Goal: Information Seeking & Learning: Learn about a topic

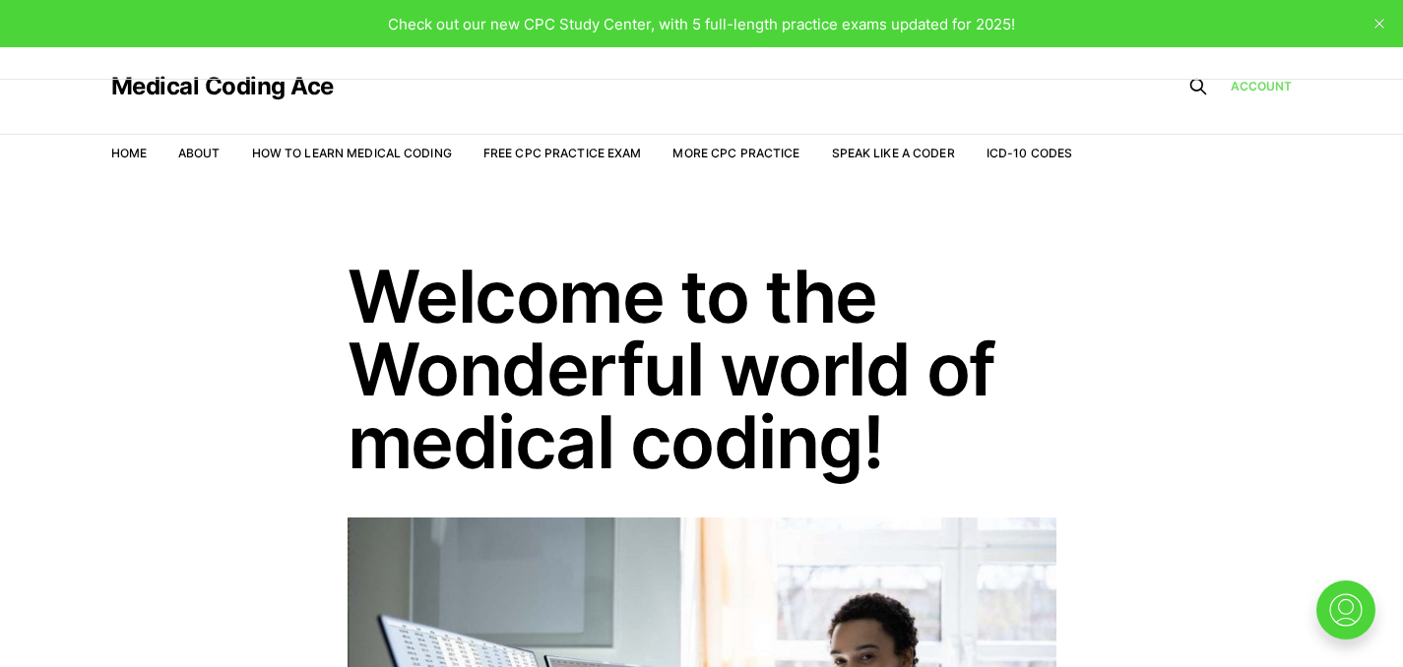
click at [1253, 94] on link "Account" at bounding box center [1261, 86] width 62 height 19
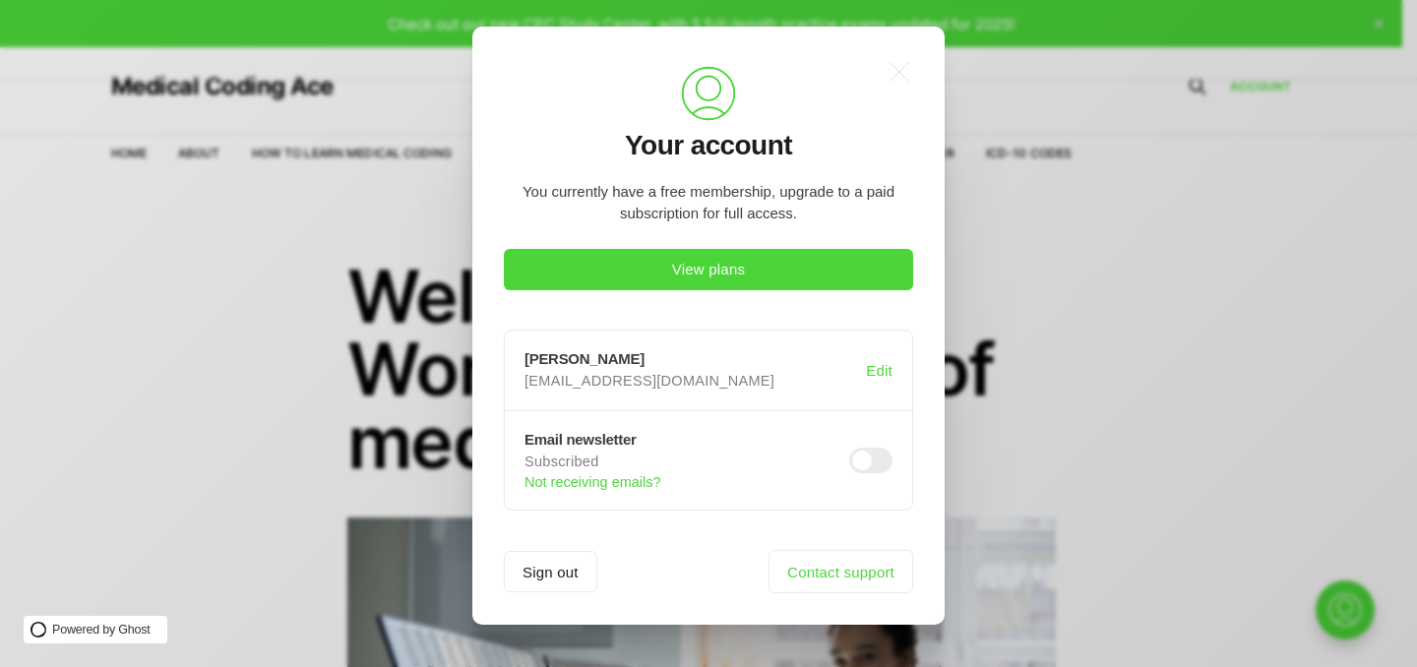
click at [862, 467] on span at bounding box center [871, 461] width 43 height 26
click at [603, 285] on button "View plans" at bounding box center [708, 269] width 409 height 41
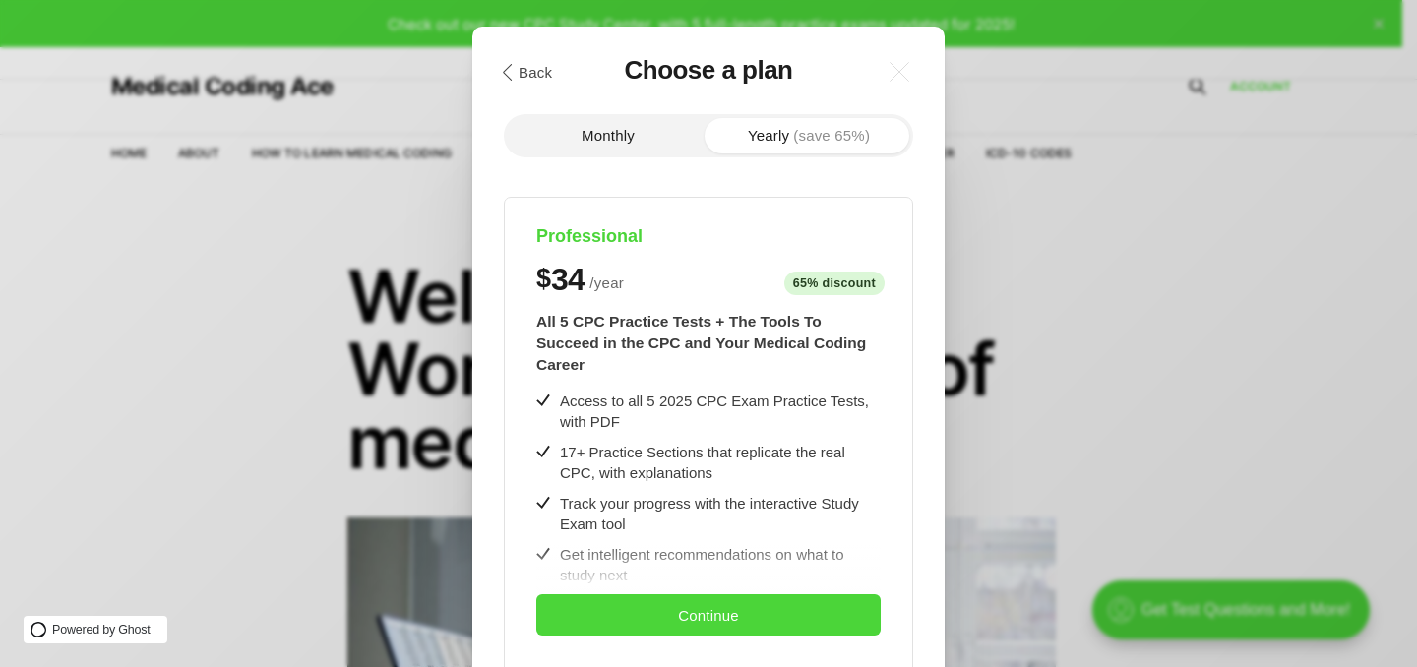
click at [559, 112] on section "Monthly Yearly (save 65%) Professional $ 34 / year 65% discount $8/month All 5 …" at bounding box center [708, 535] width 409 height 961
click at [625, 123] on button "Monthly" at bounding box center [608, 135] width 201 height 35
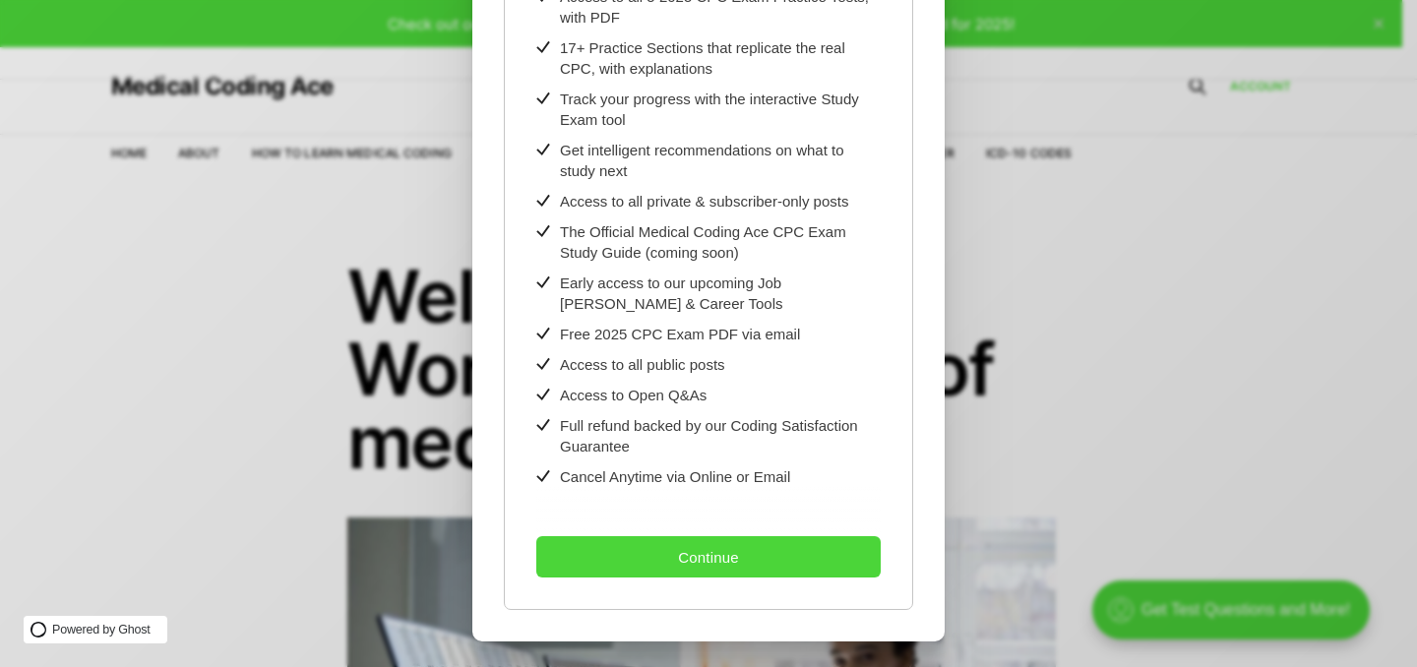
scroll to position [418, 0]
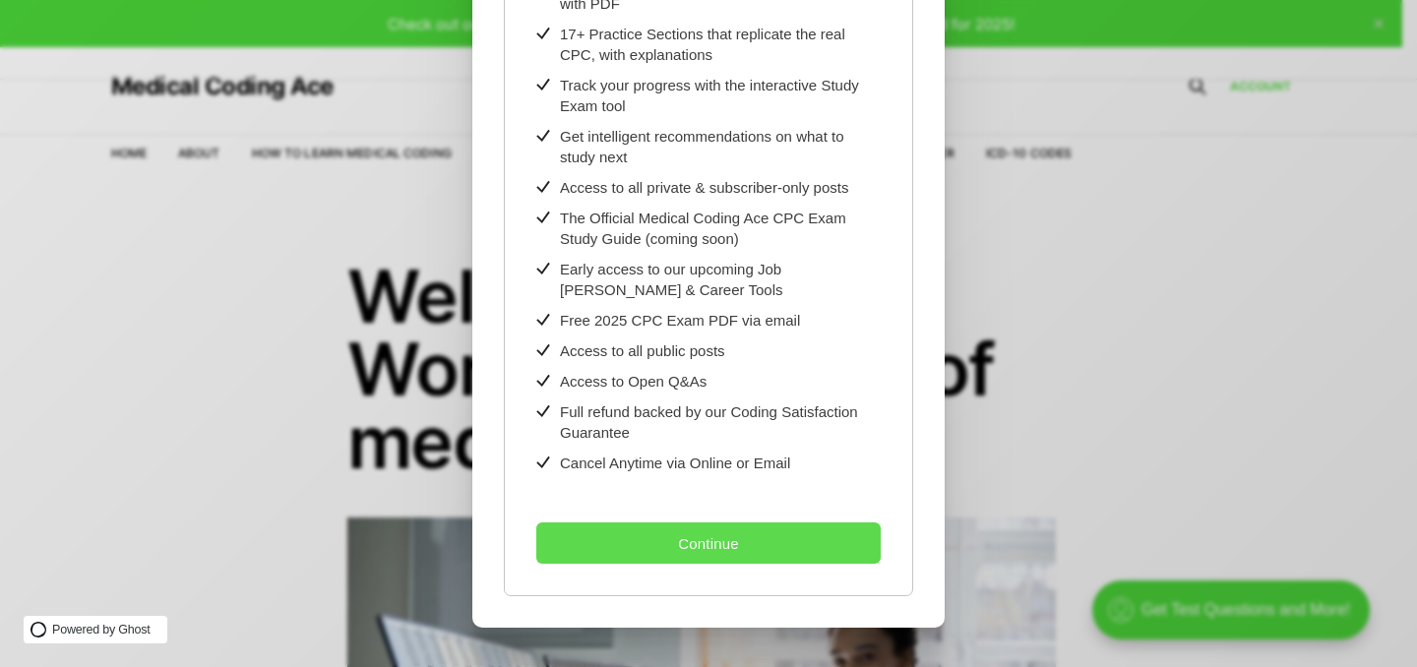
click at [700, 554] on button "Continue" at bounding box center [708, 543] width 345 height 41
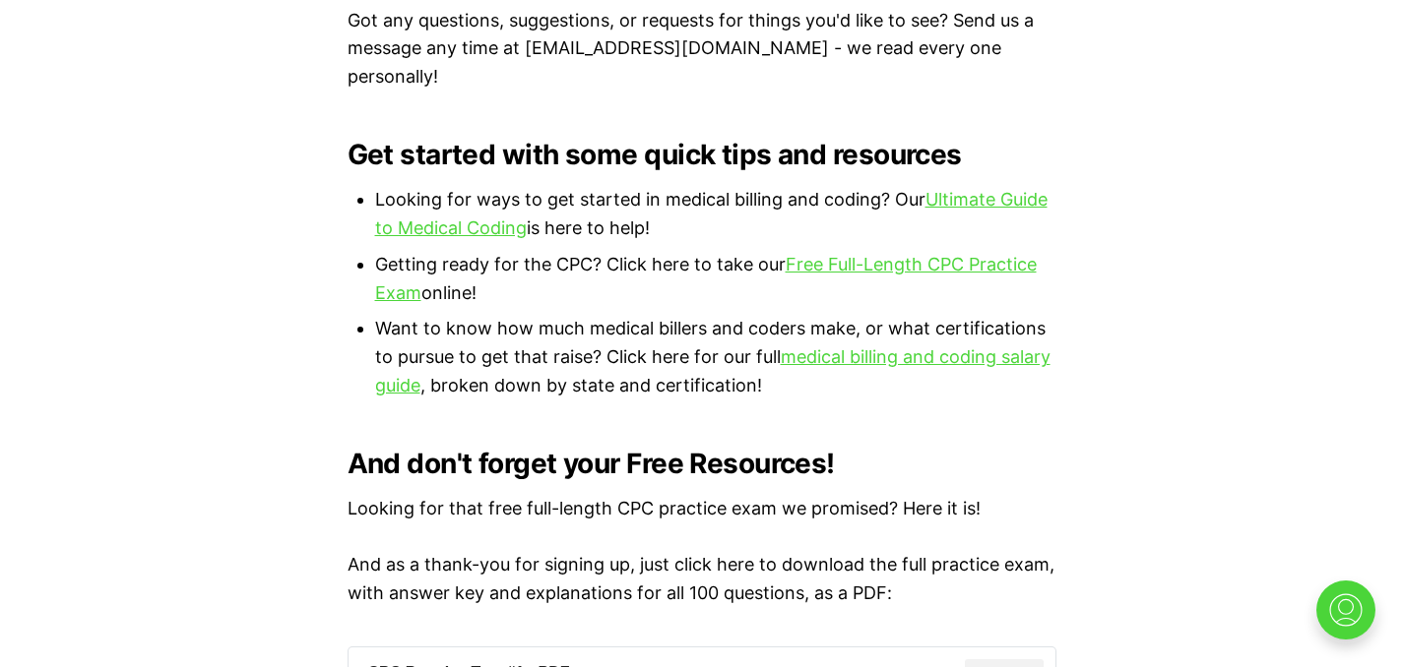
scroll to position [1646, 0]
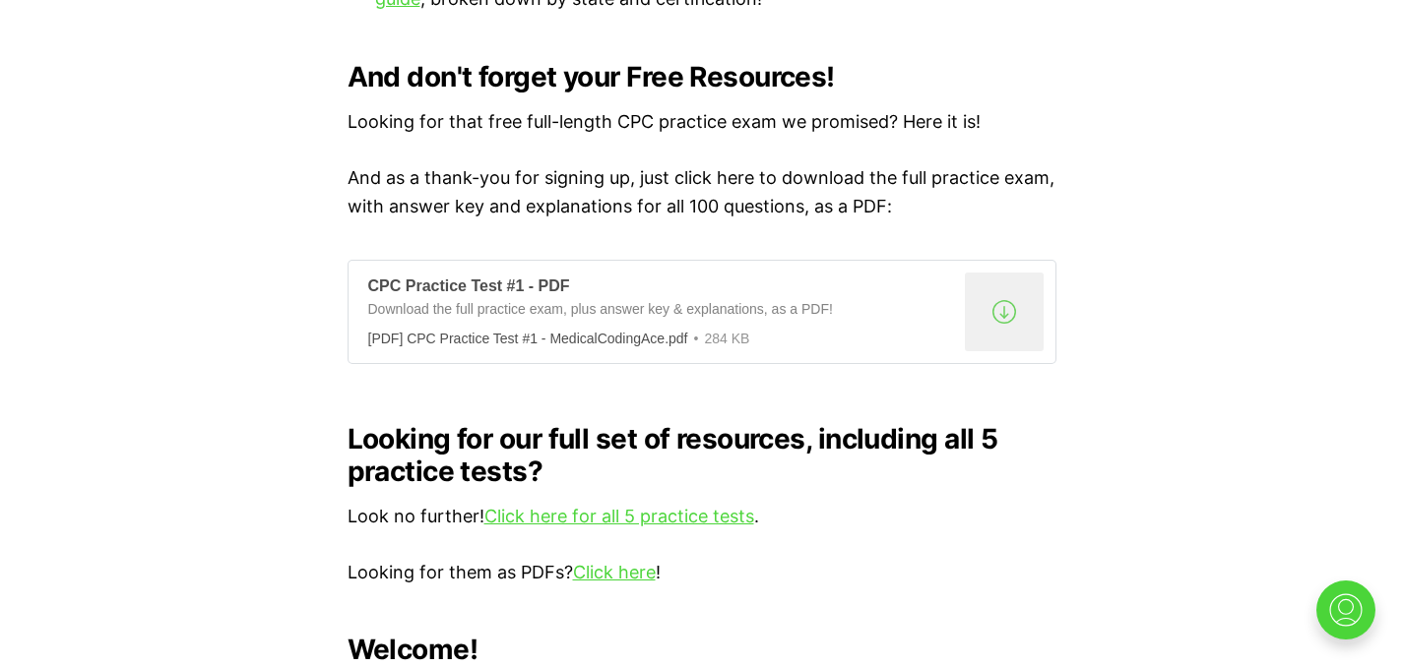
click at [980, 285] on div ".a{fill:none;stroke:currentColor;stroke-linecap:round;stroke-linejoin:round;str…" at bounding box center [1004, 312] width 79 height 79
click at [592, 506] on link "Click here for all 5 practice tests" at bounding box center [619, 516] width 270 height 21
click at [620, 562] on link "Click here" at bounding box center [614, 572] width 83 height 21
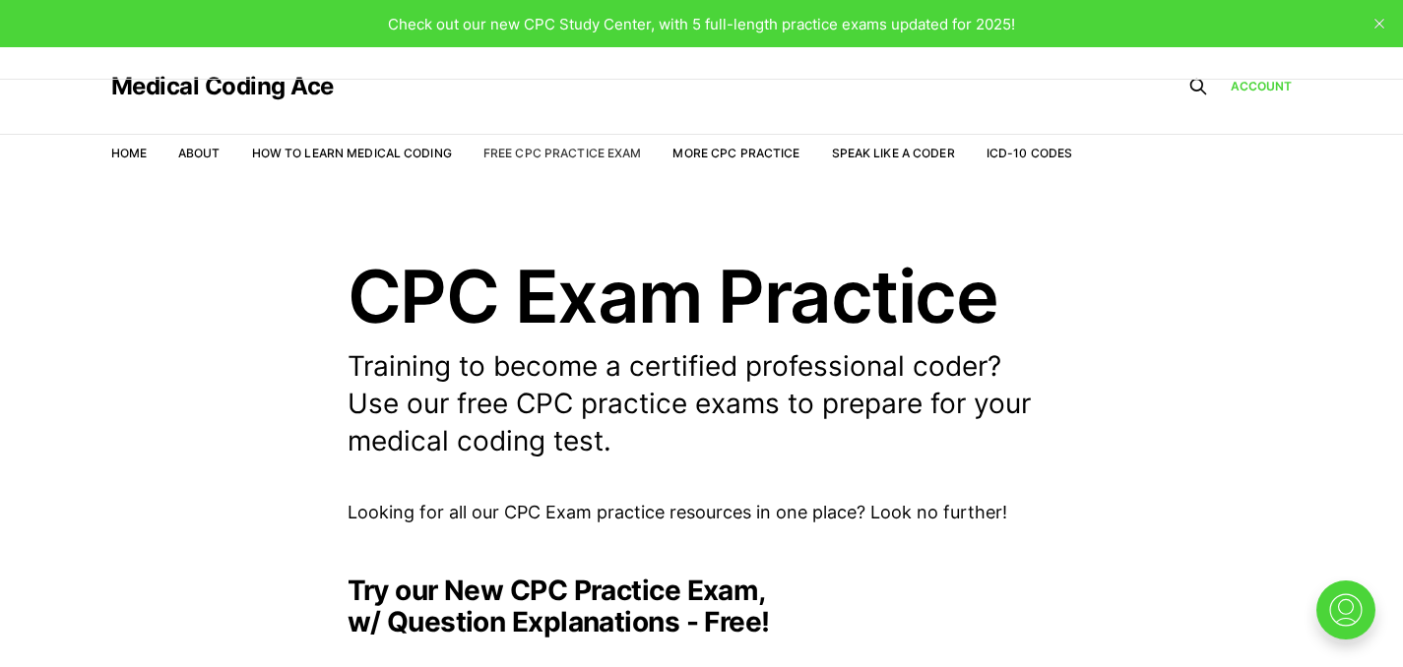
click at [577, 154] on link "Free CPC Practice Exam" at bounding box center [562, 153] width 158 height 15
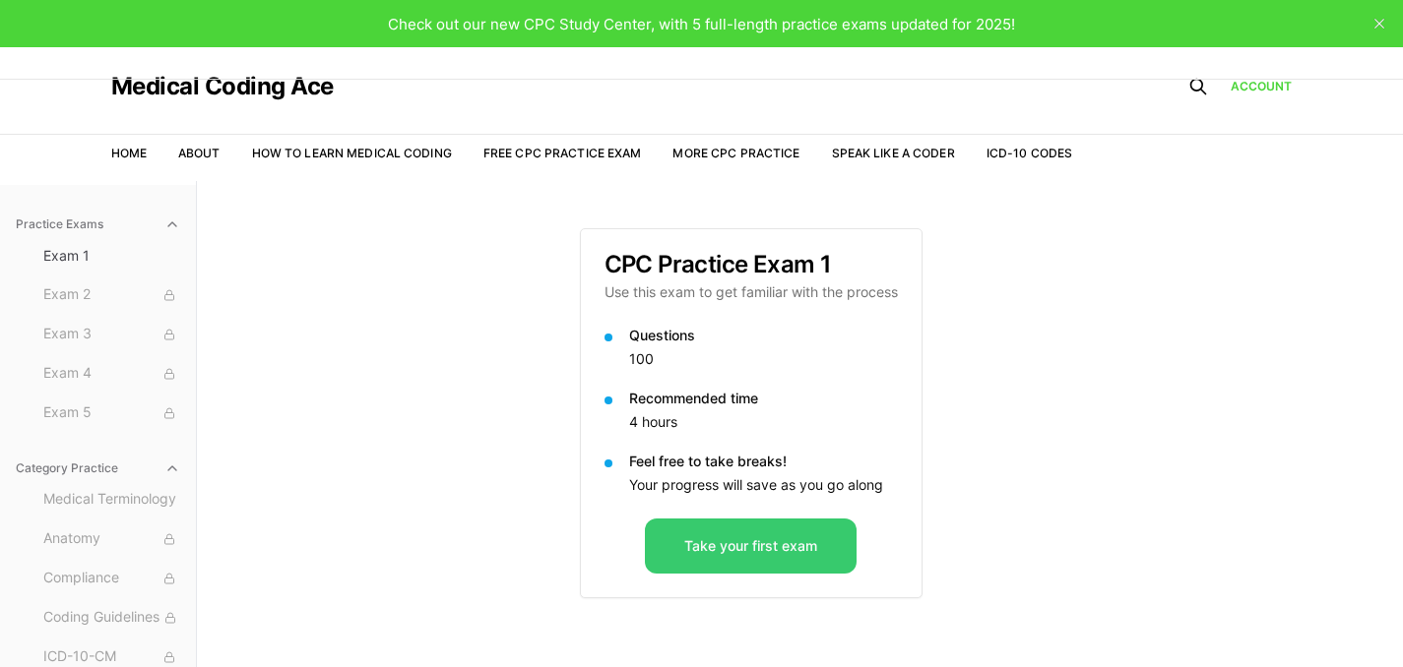
click at [772, 551] on button "Take your first exam" at bounding box center [751, 546] width 212 height 55
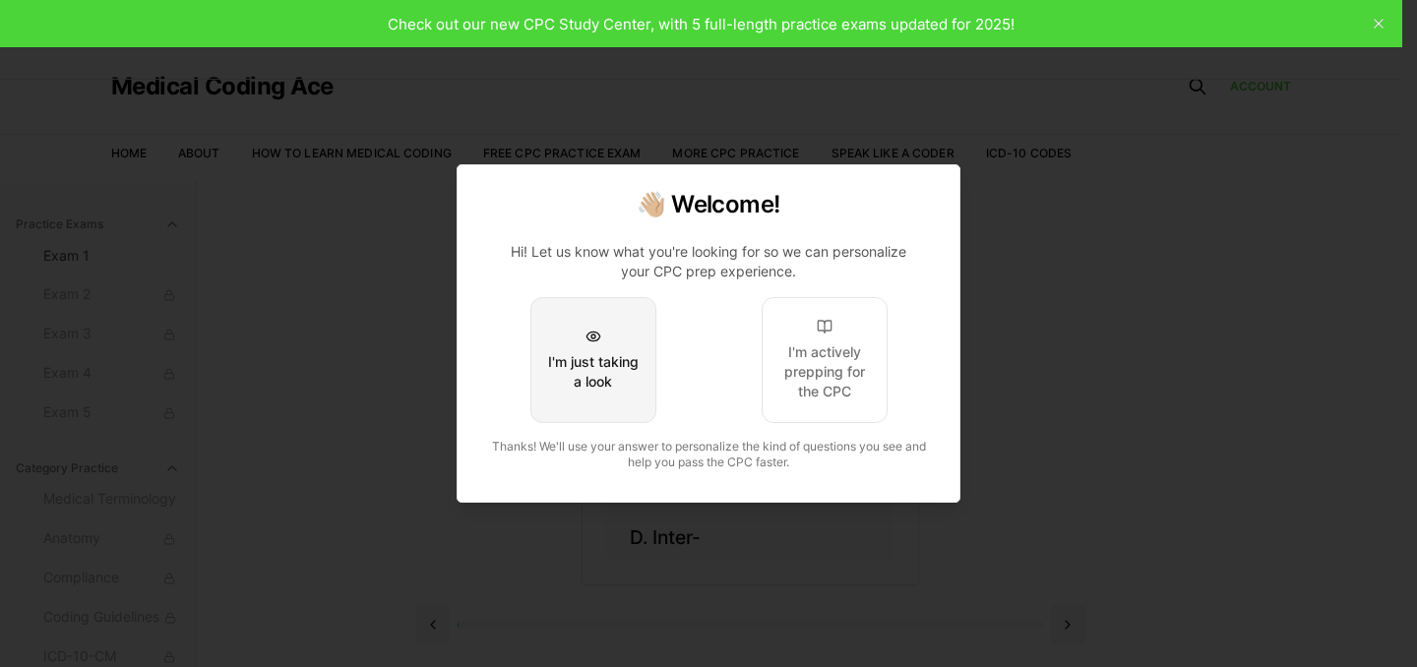
click at [555, 349] on button "I'm just taking a look" at bounding box center [594, 360] width 126 height 126
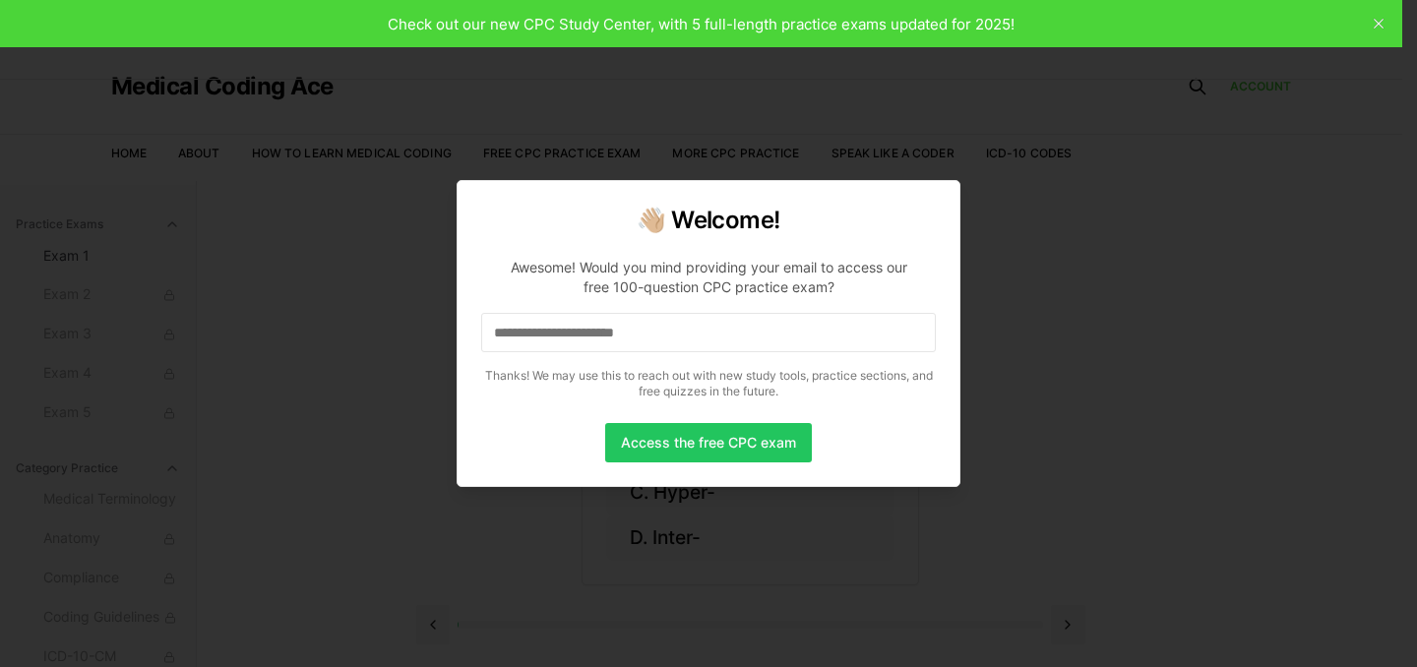
click at [304, 330] on div at bounding box center [708, 333] width 1417 height 667
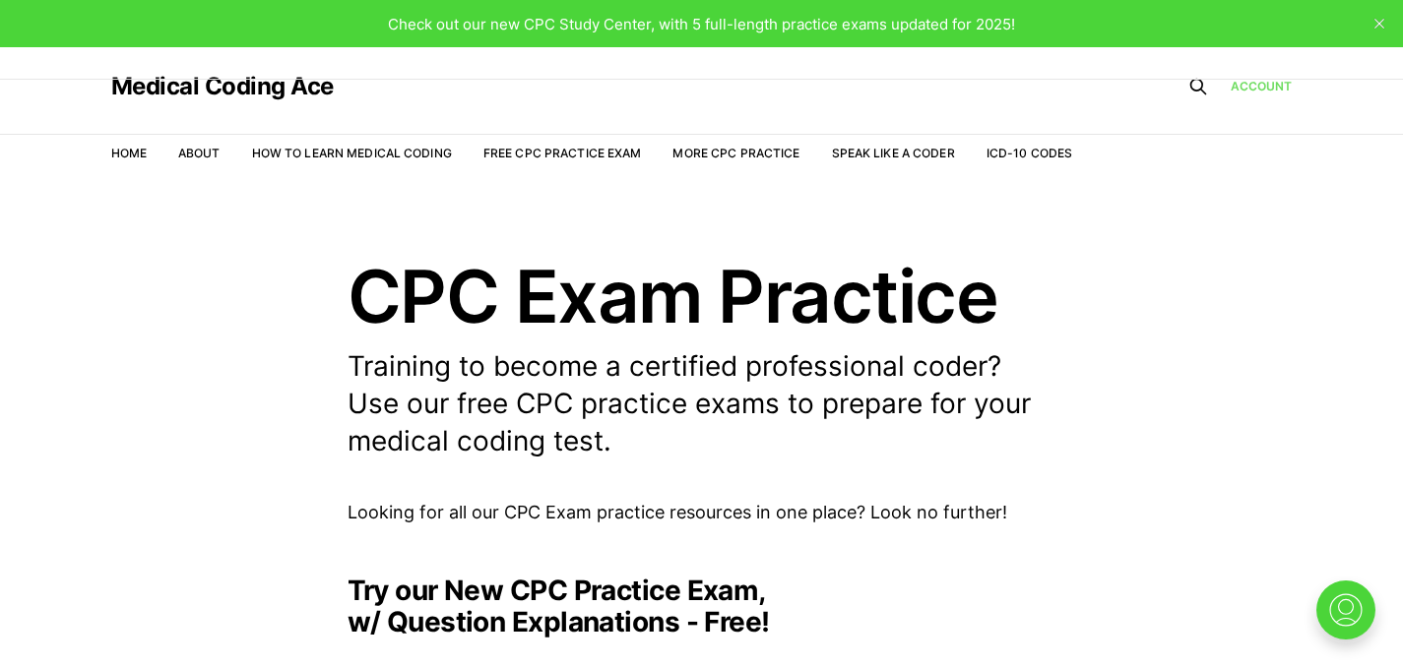
click at [1259, 85] on link "Account" at bounding box center [1261, 86] width 62 height 19
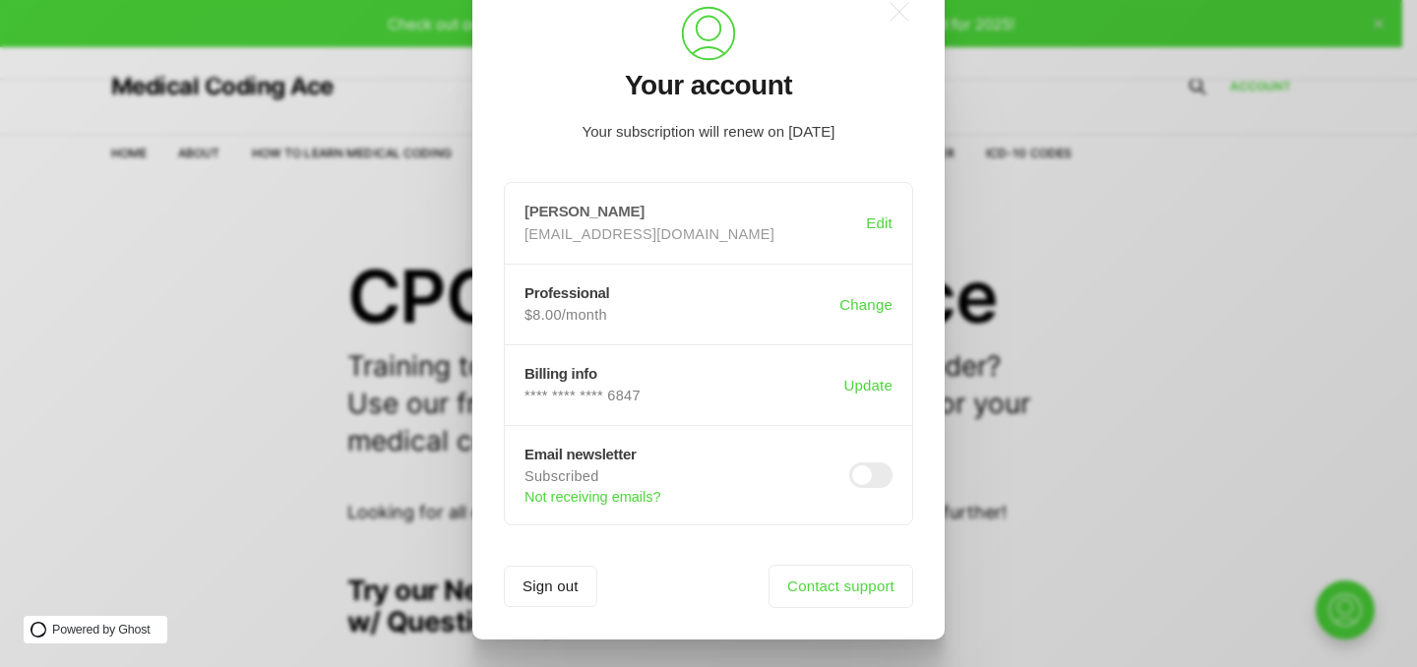
scroll to position [73, 0]
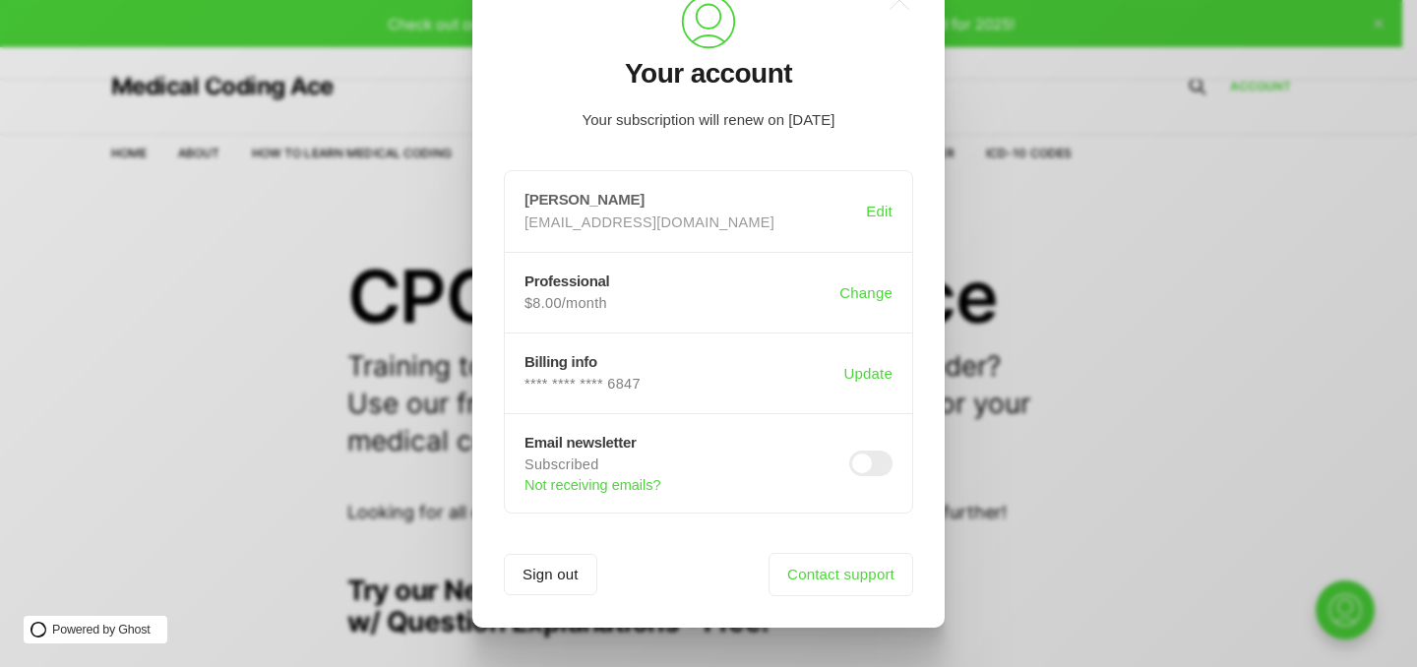
click at [734, 191] on h3 "[PERSON_NAME]" at bounding box center [696, 199] width 342 height 17
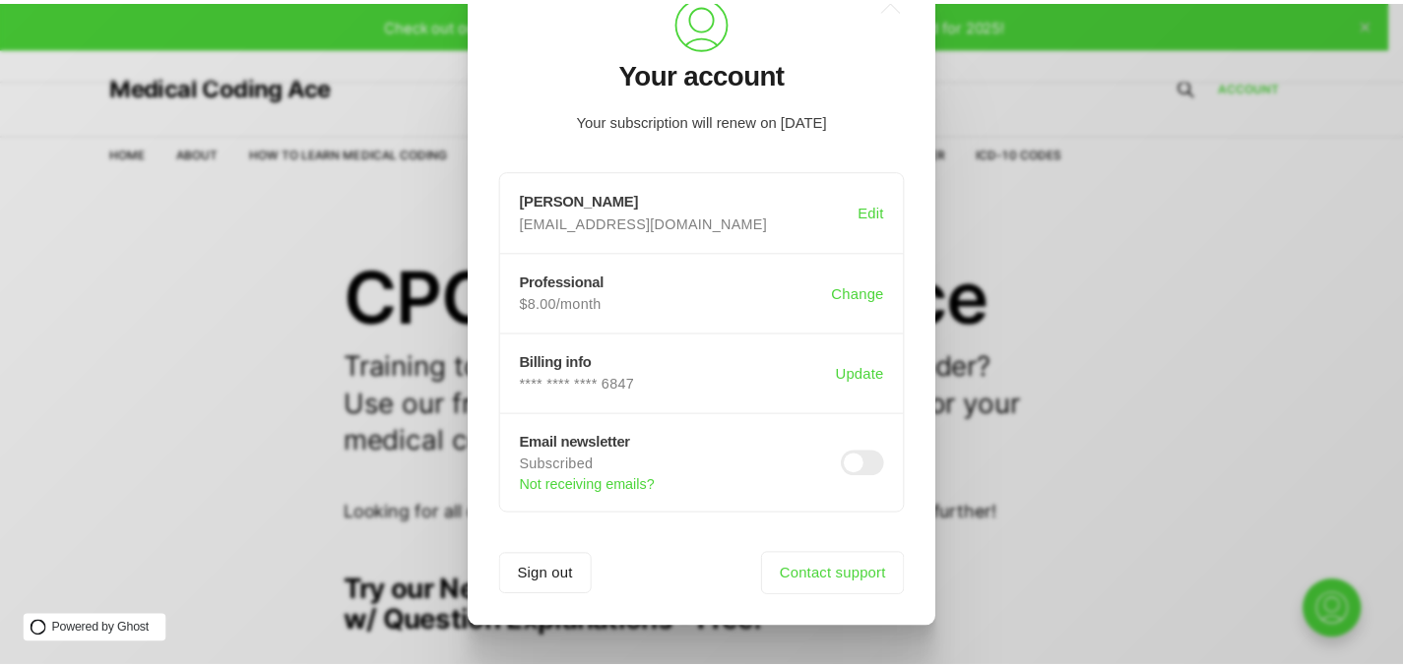
scroll to position [0, 0]
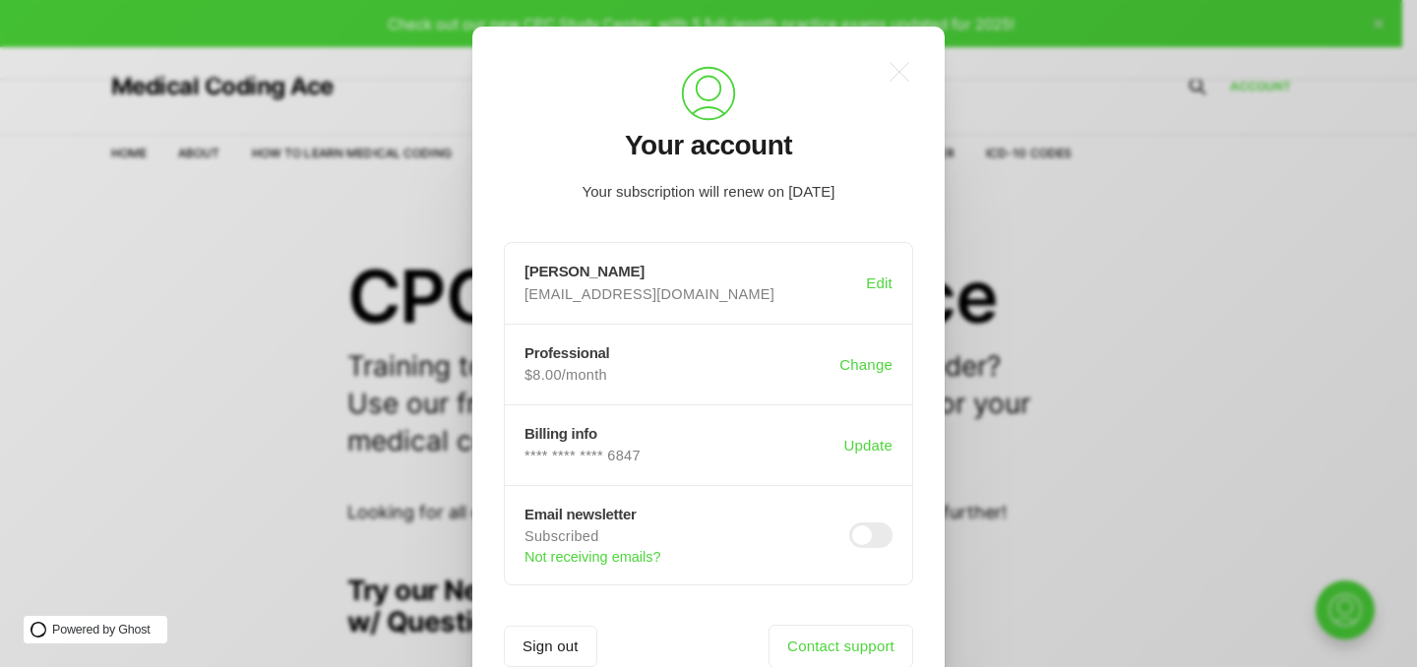
click at [27, 283] on div ".a{fill:none;stroke:currentColor;stroke-linecap:round;stroke-linejoin:round;str…" at bounding box center [723, 333] width 1447 height 667
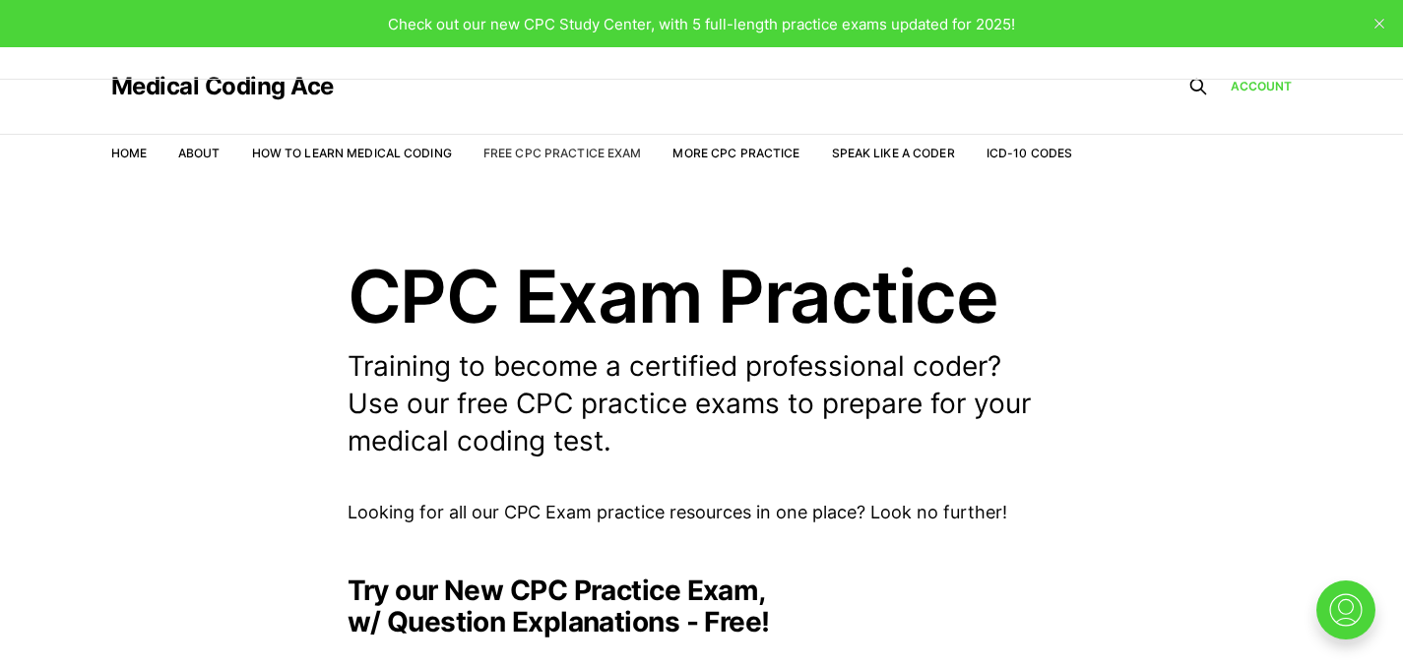
click at [535, 151] on link "Free CPC Practice Exam" at bounding box center [562, 153] width 158 height 15
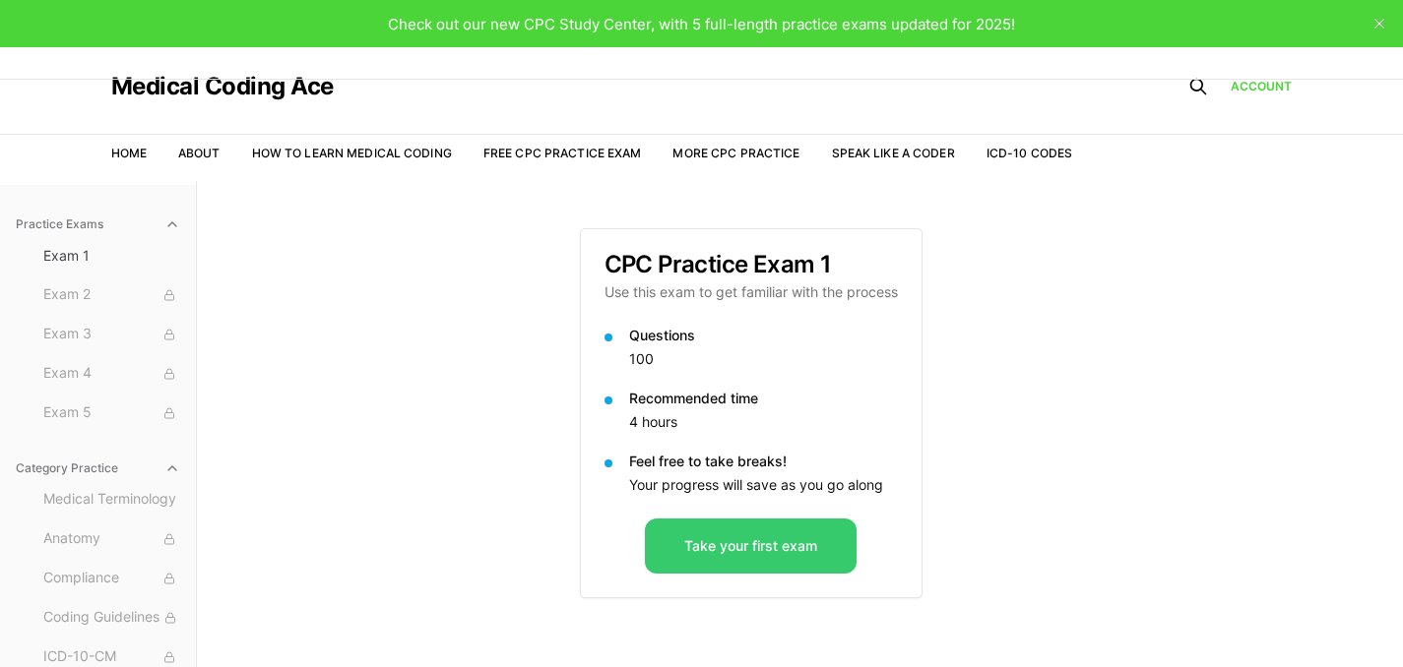
click at [756, 566] on button "Take your first exam" at bounding box center [751, 546] width 212 height 55
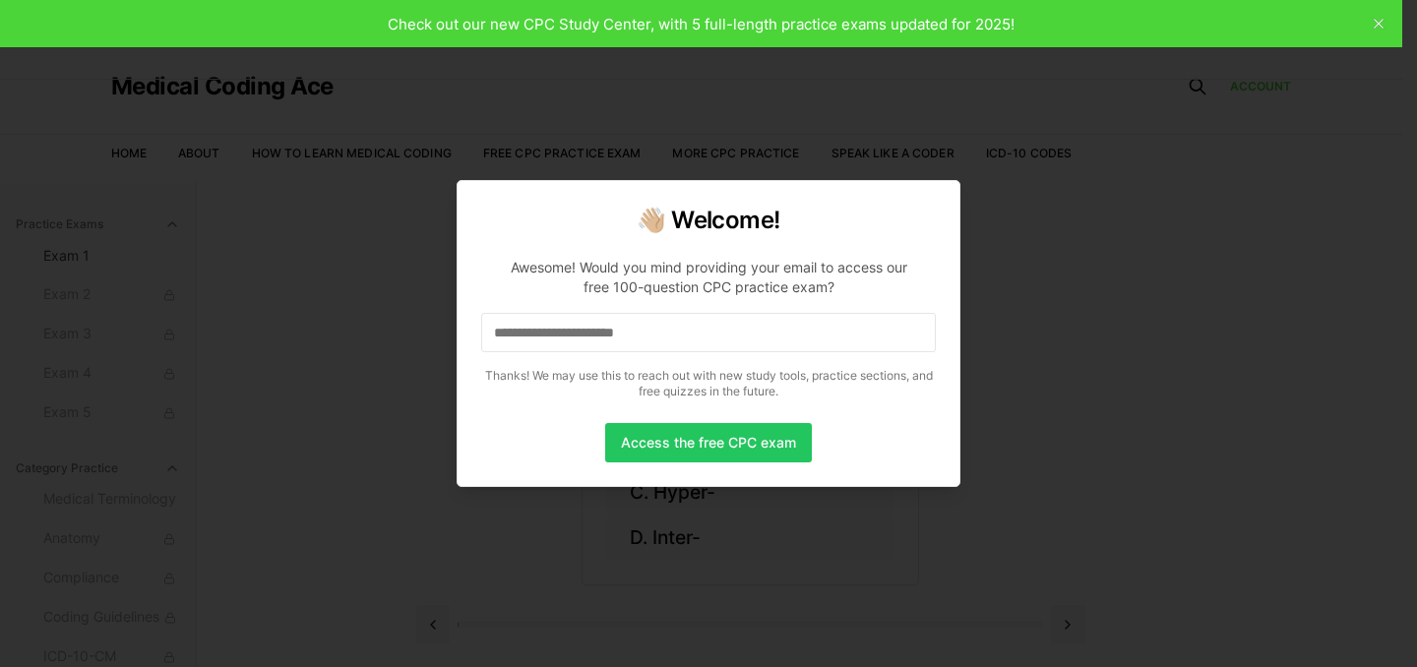
click at [614, 336] on input at bounding box center [708, 332] width 455 height 39
click at [693, 467] on div "**********" at bounding box center [709, 333] width 504 height 307
click at [691, 456] on button "Access the free CPC exam" at bounding box center [708, 442] width 207 height 39
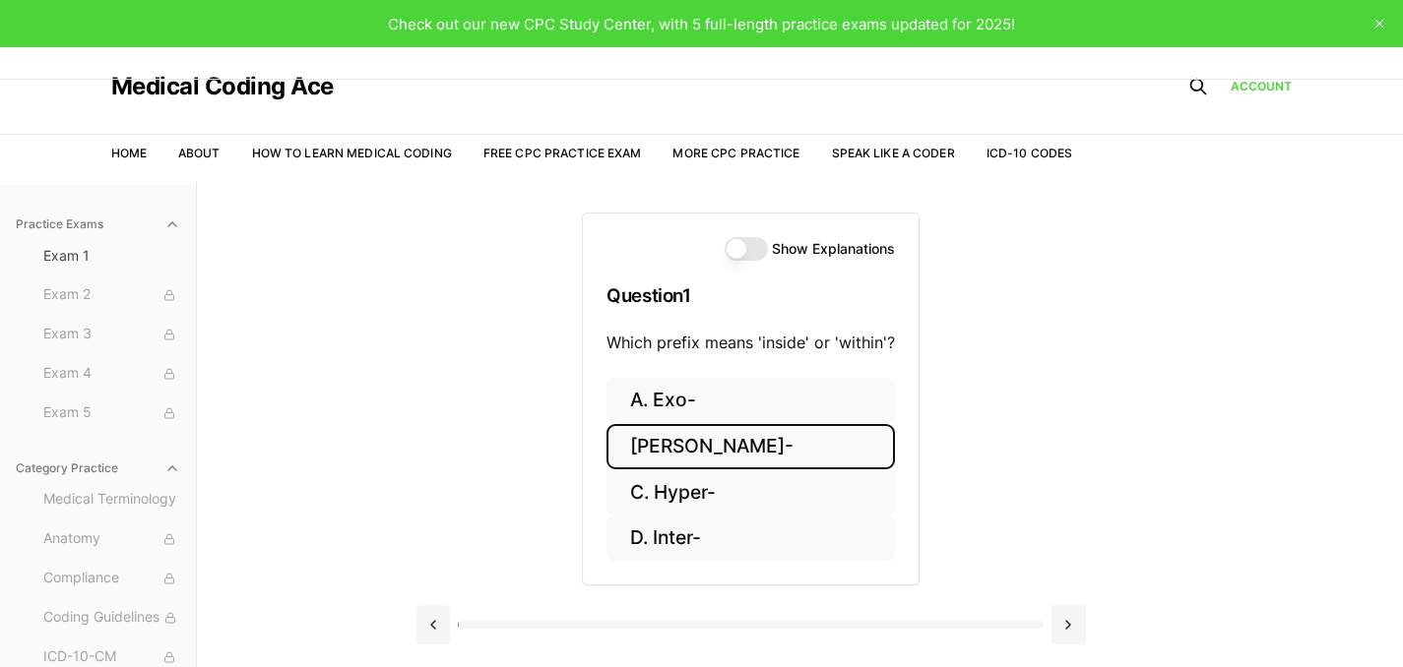
click at [658, 454] on button "[PERSON_NAME]-" at bounding box center [750, 447] width 288 height 46
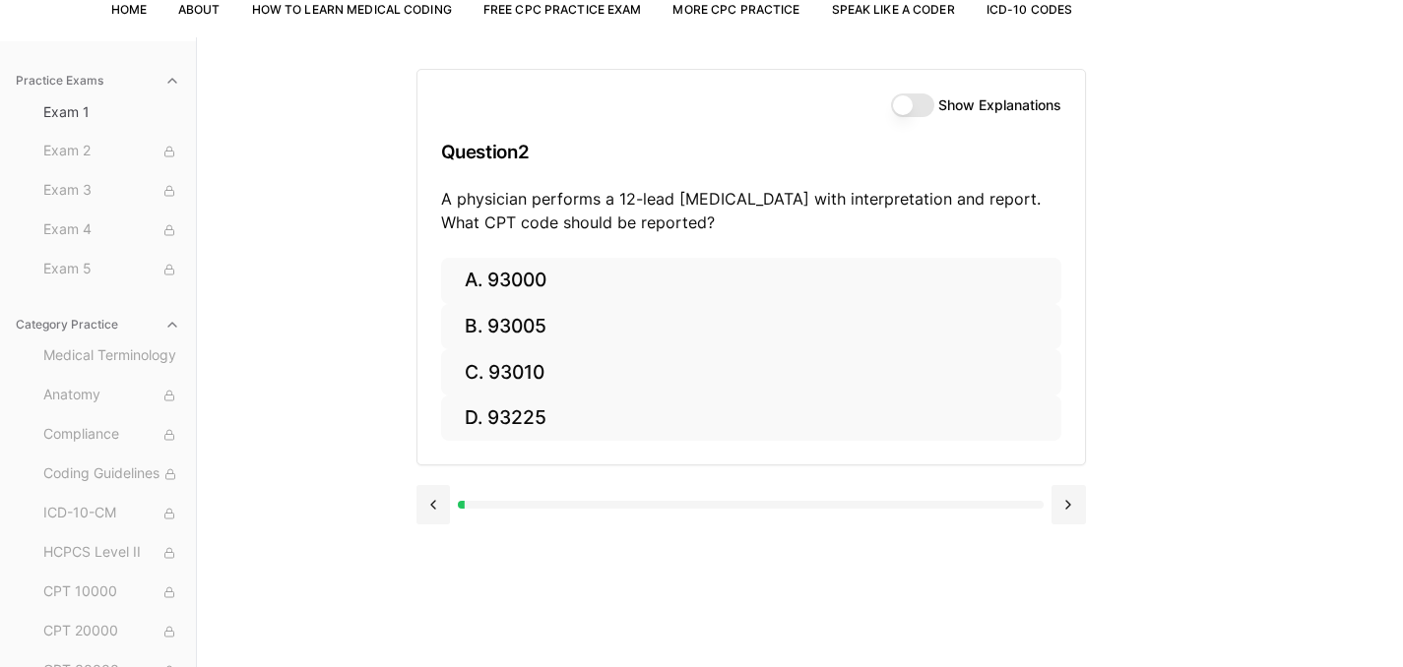
scroll to position [181, 0]
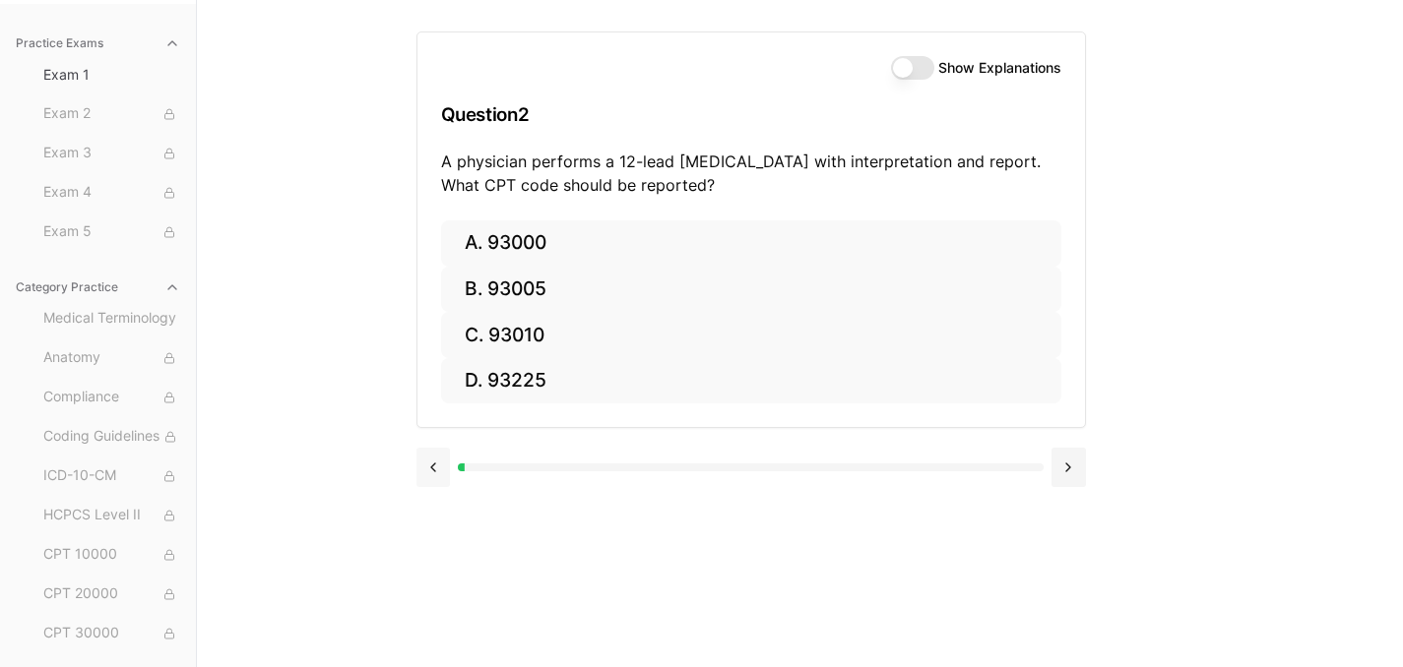
click at [446, 475] on button at bounding box center [433, 467] width 34 height 39
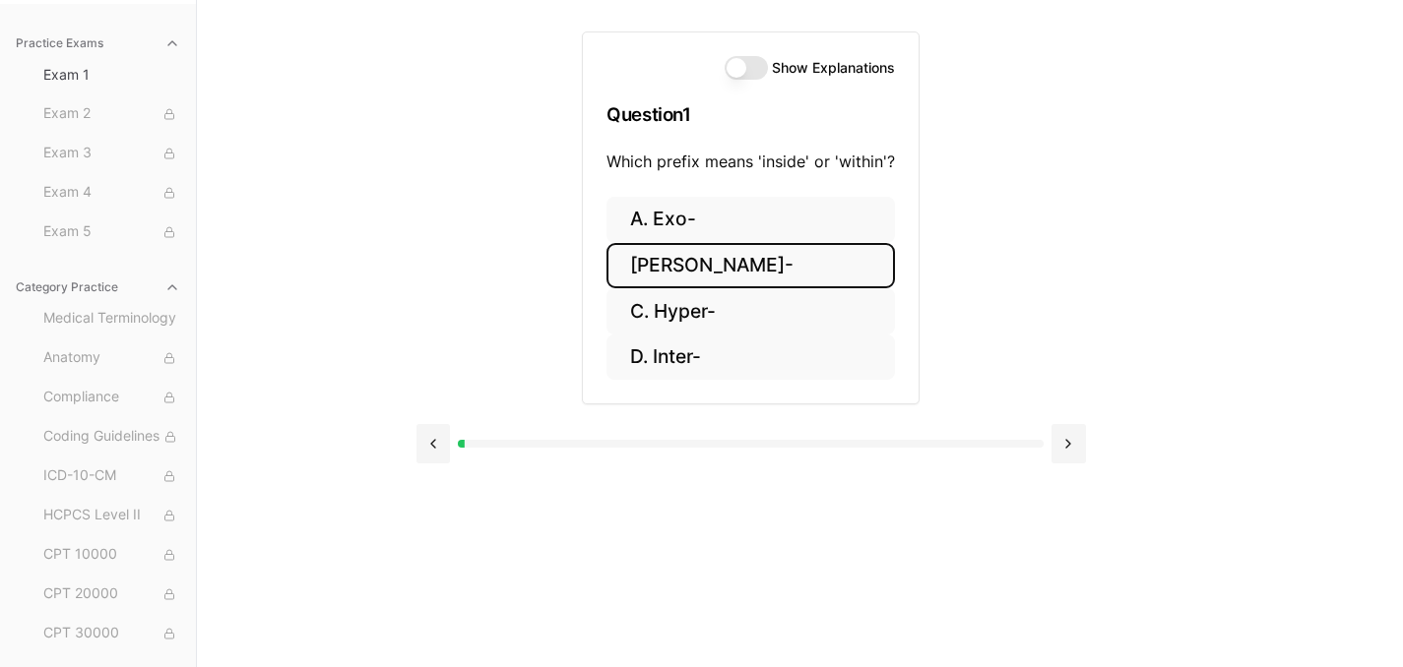
click at [825, 250] on button "[PERSON_NAME]-" at bounding box center [750, 266] width 288 height 46
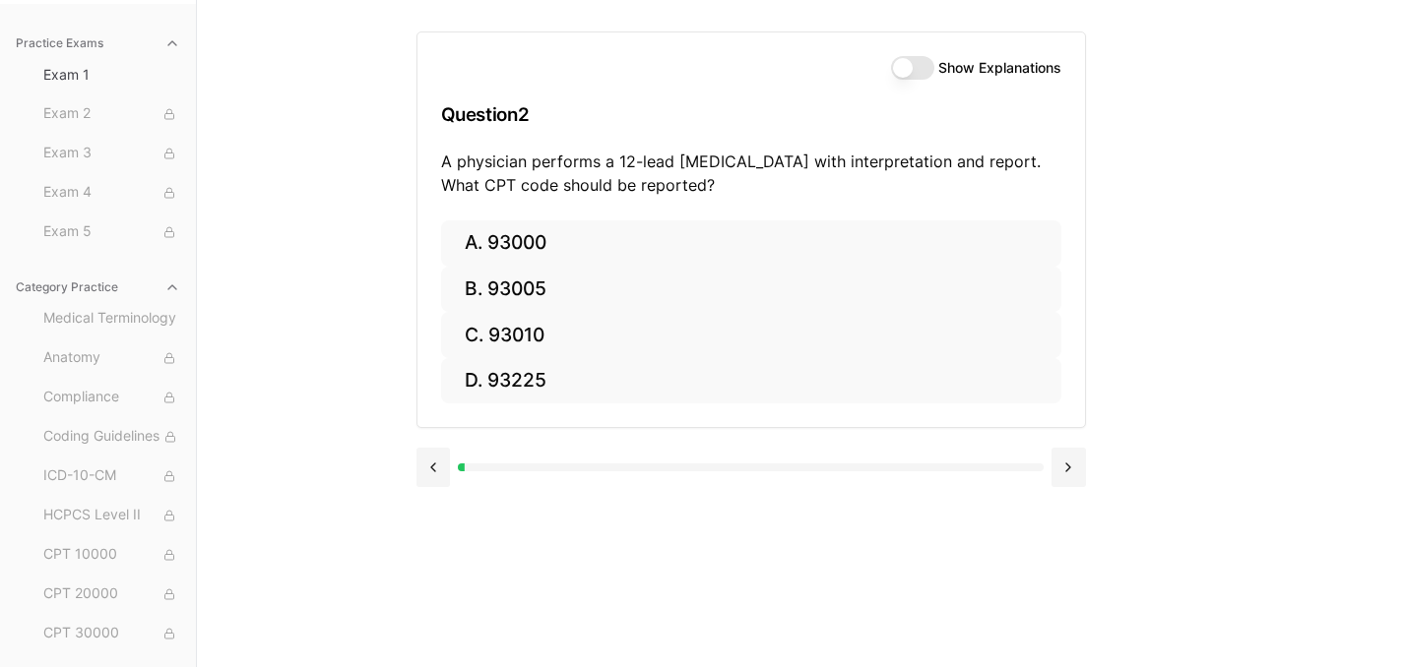
scroll to position [0, 0]
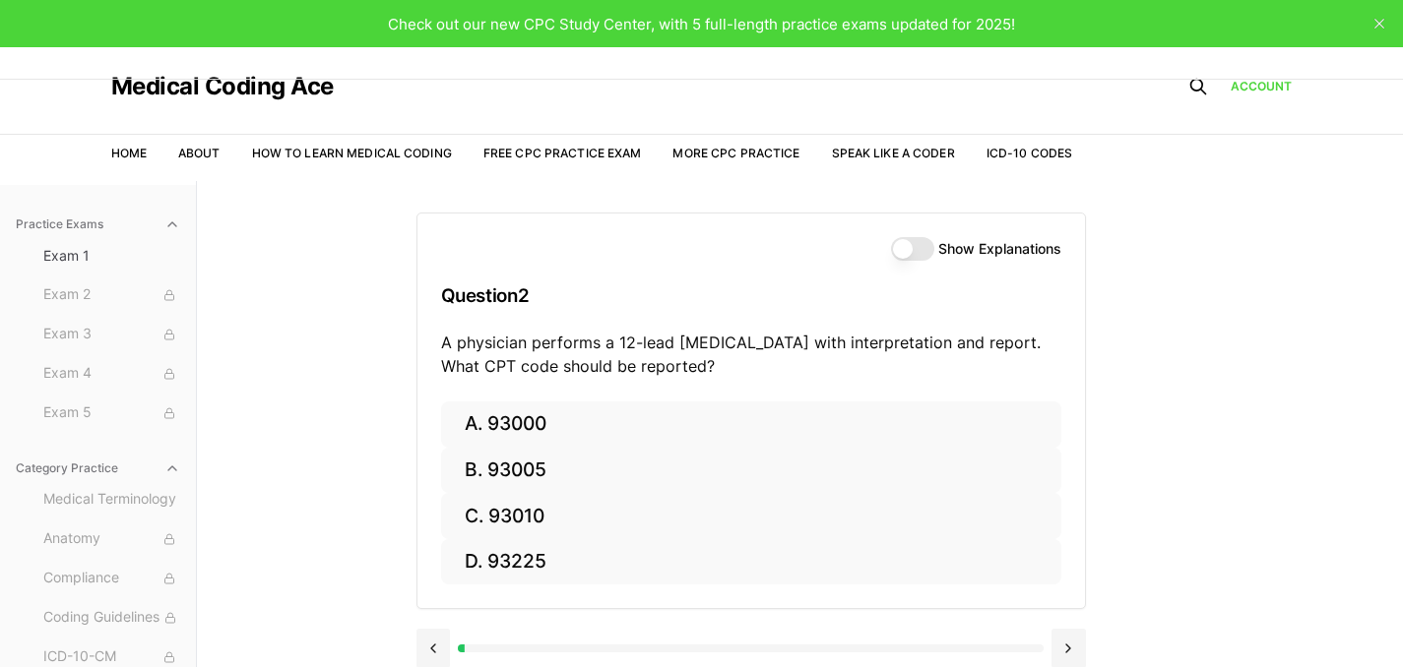
drag, startPoint x: 942, startPoint y: 258, endPoint x: 930, endPoint y: 258, distance: 11.8
click at [940, 259] on div "Show Explanations" at bounding box center [976, 249] width 170 height 24
click at [928, 258] on div "Show Explanations" at bounding box center [976, 249] width 170 height 24
click at [924, 255] on button "Show Explanations" at bounding box center [912, 249] width 43 height 24
click at [908, 254] on button "Show Explanations" at bounding box center [912, 249] width 43 height 24
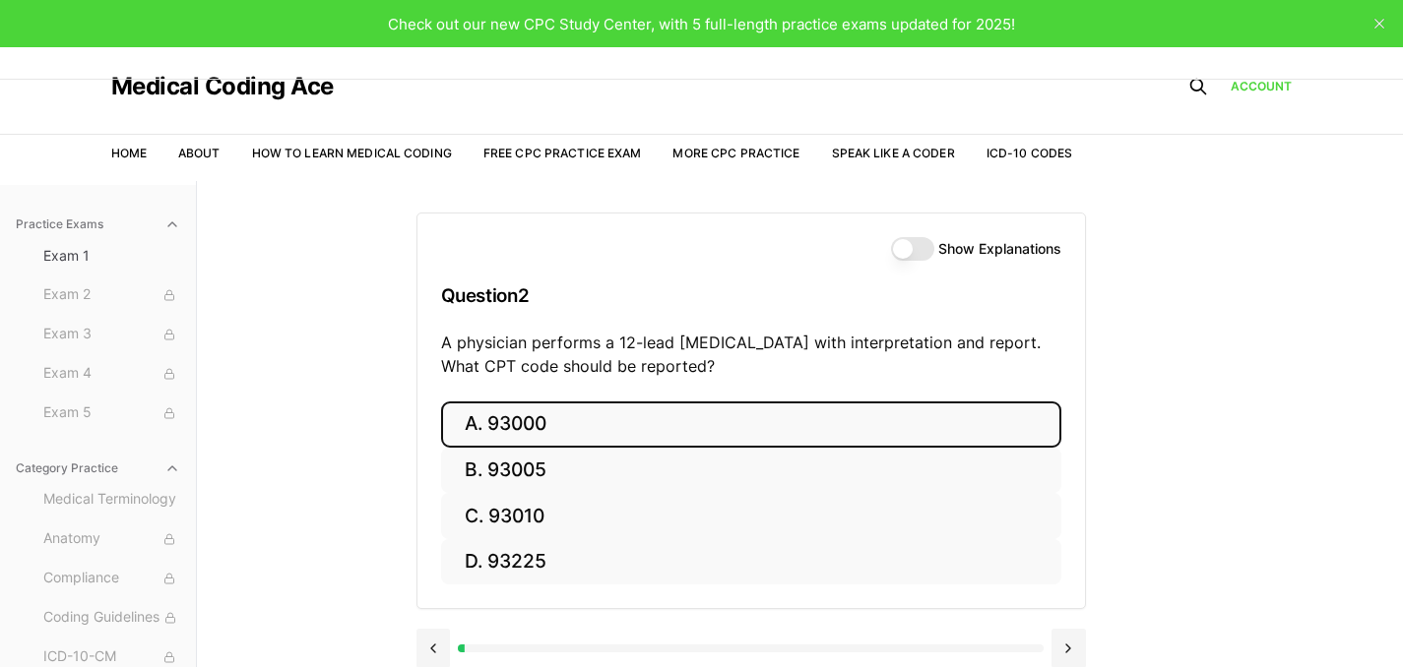
drag, startPoint x: 937, startPoint y: 432, endPoint x: 949, endPoint y: 427, distance: 12.8
click at [937, 432] on button "A. 93000" at bounding box center [751, 425] width 620 height 46
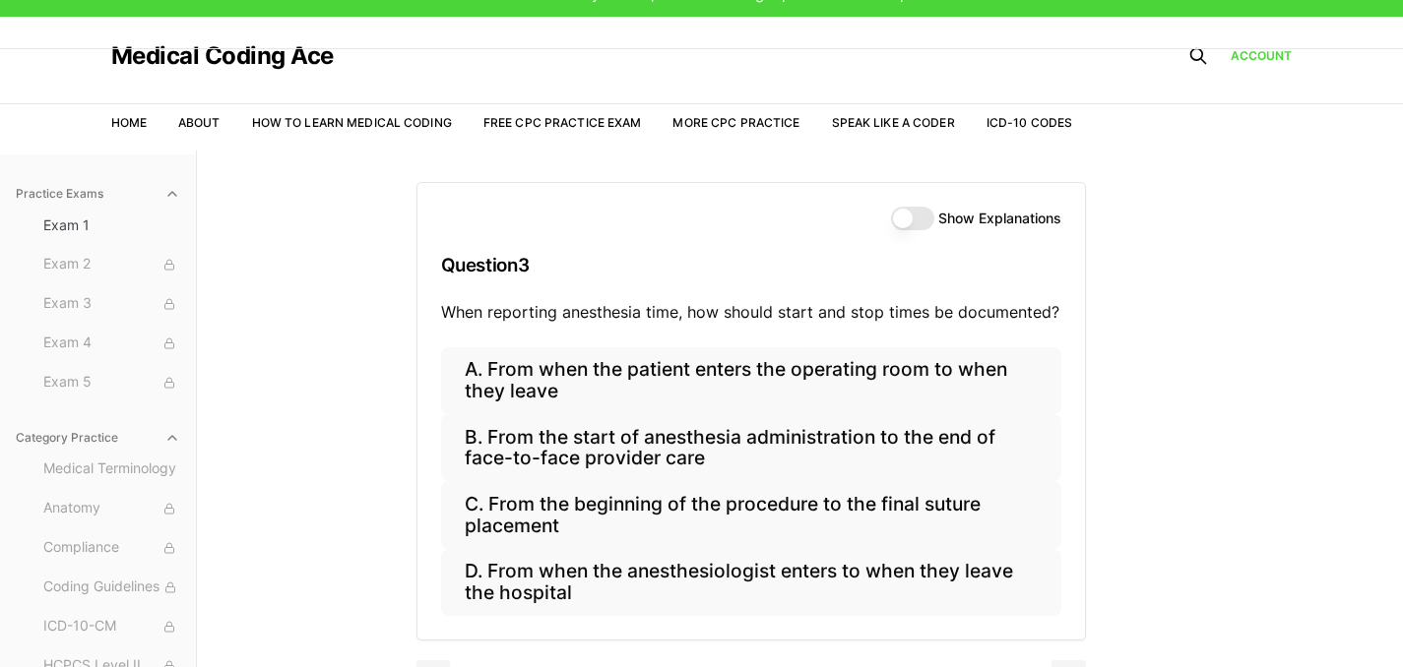
scroll to position [32, 0]
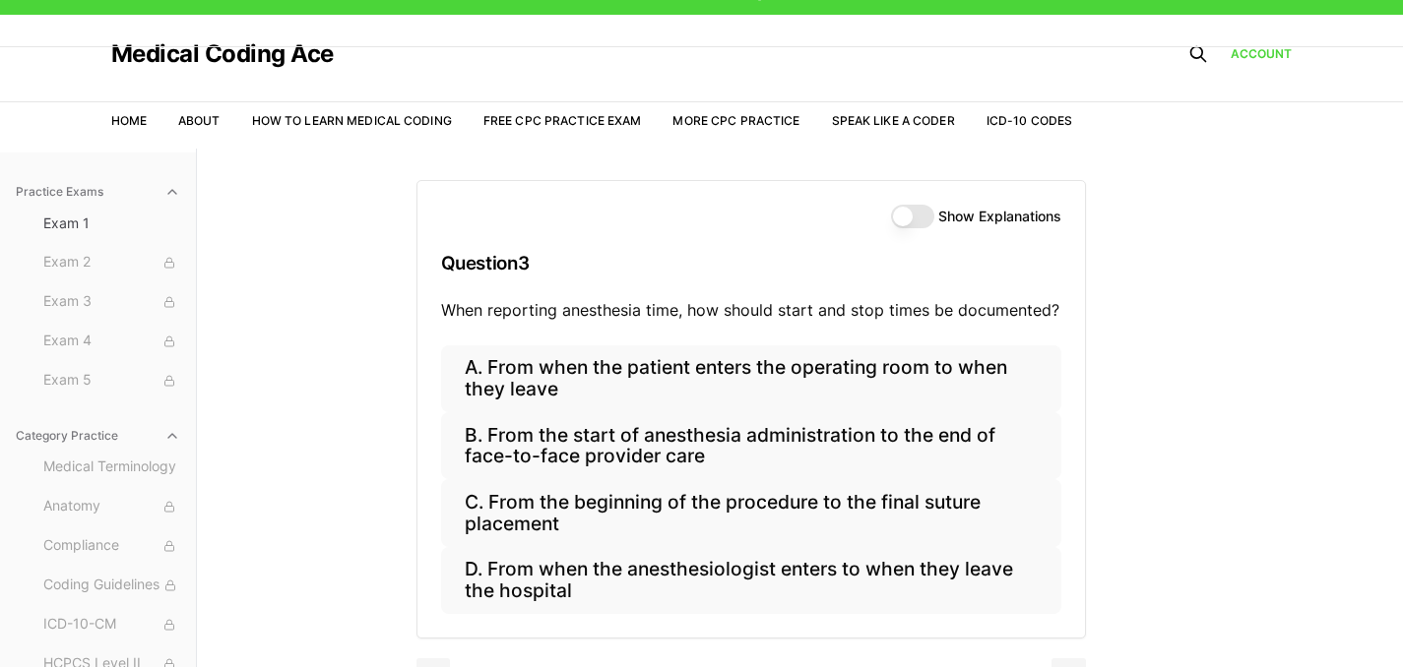
click at [929, 211] on button "Show Explanations" at bounding box center [912, 217] width 43 height 24
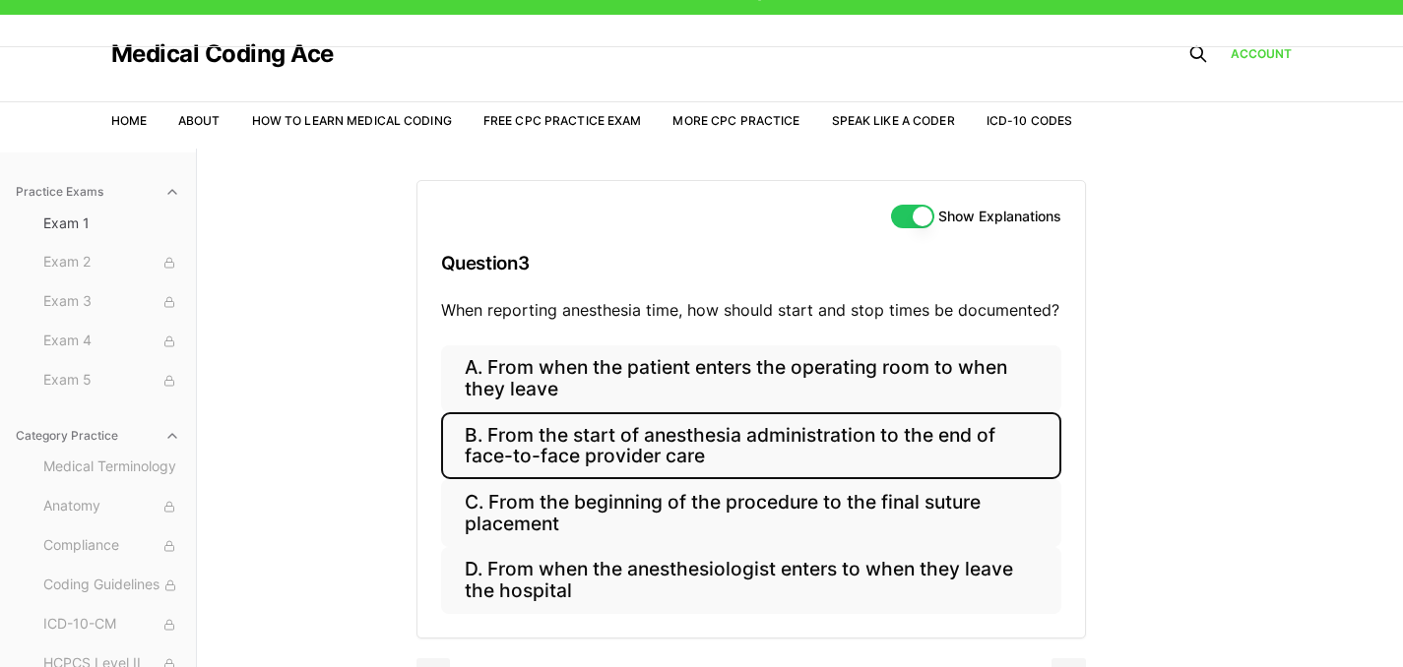
click at [917, 459] on button "B. From the start of anesthesia administration to the end of face-to-face provi…" at bounding box center [751, 445] width 620 height 67
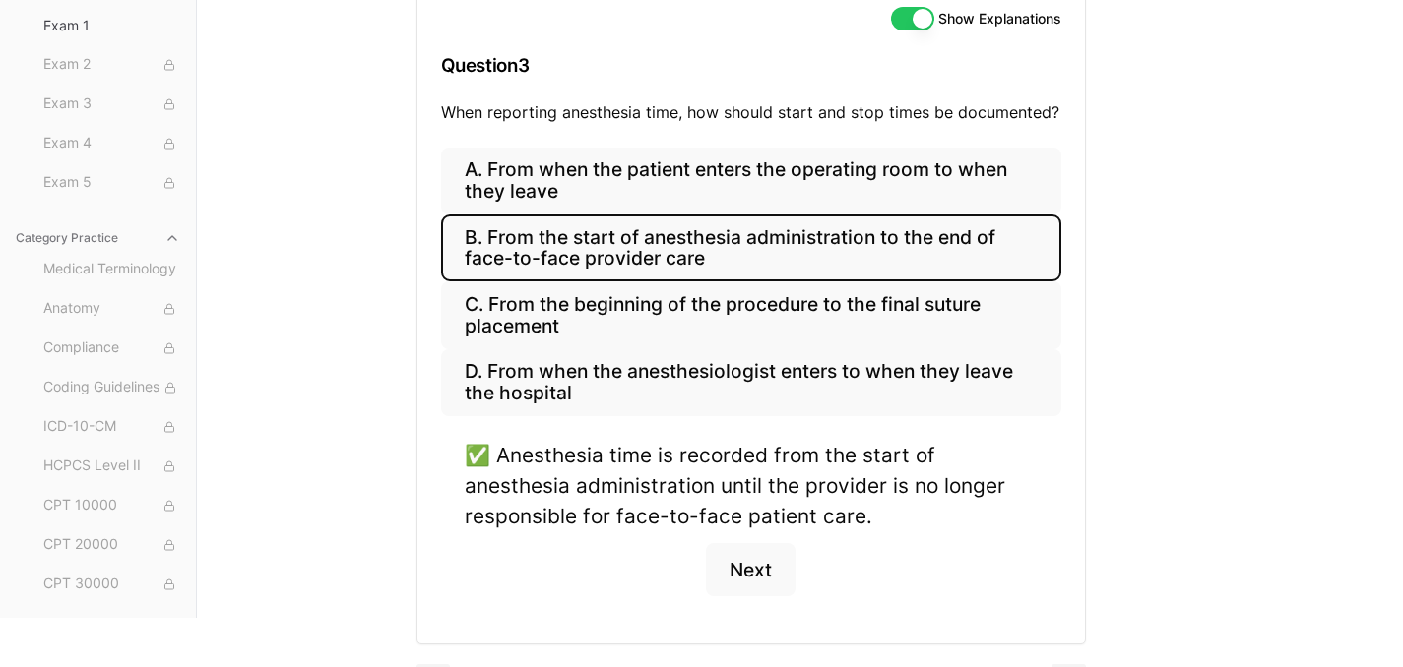
scroll to position [283, 0]
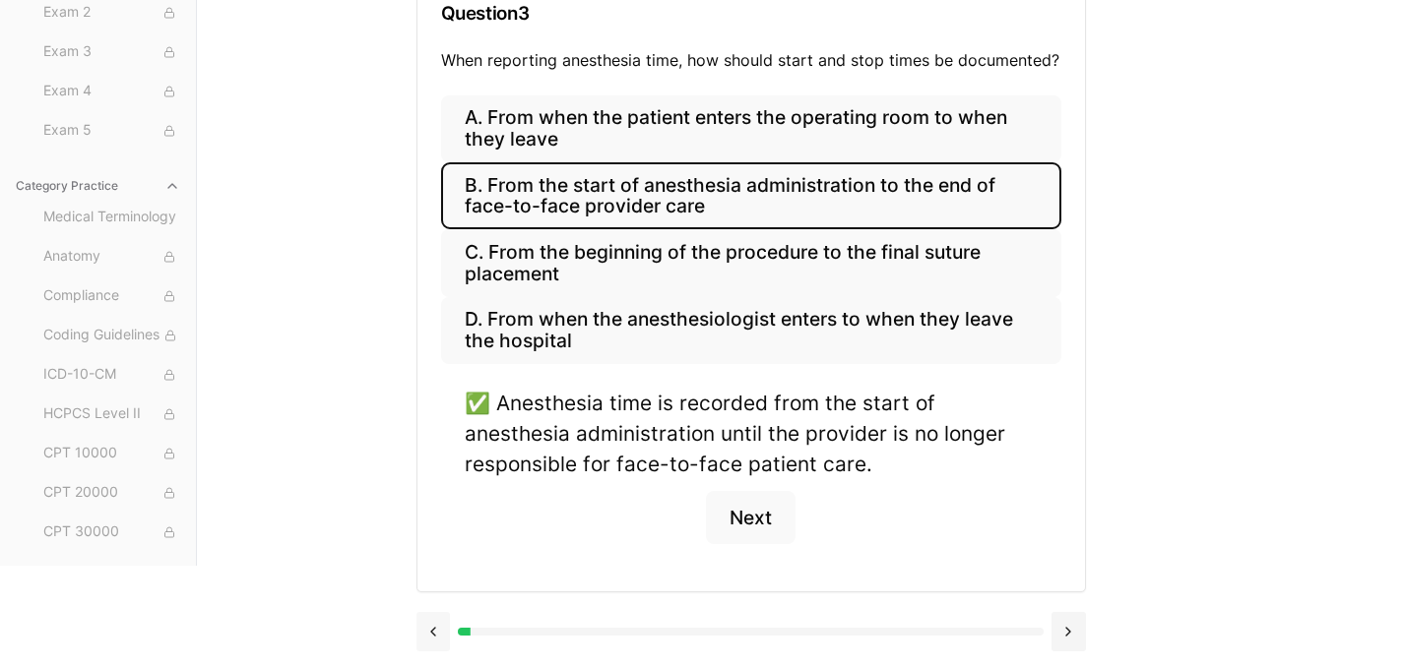
click at [432, 632] on button at bounding box center [433, 631] width 34 height 39
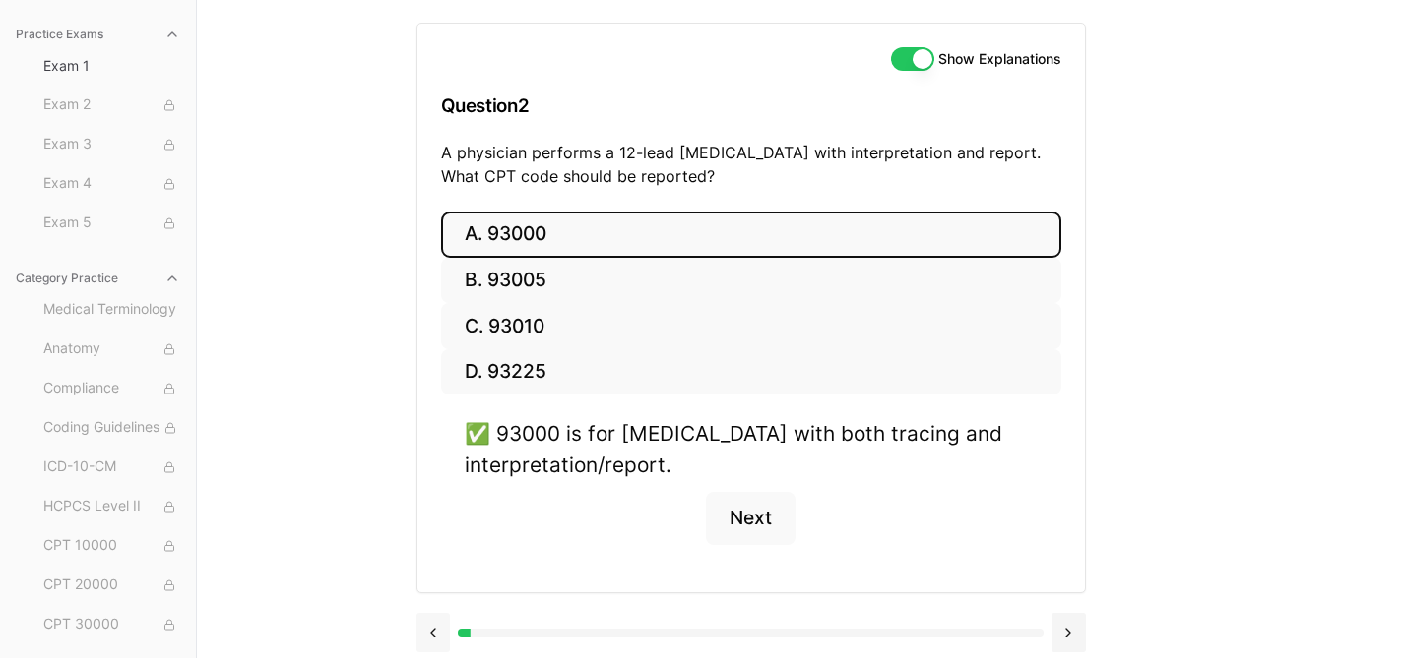
click at [432, 632] on button at bounding box center [433, 632] width 34 height 39
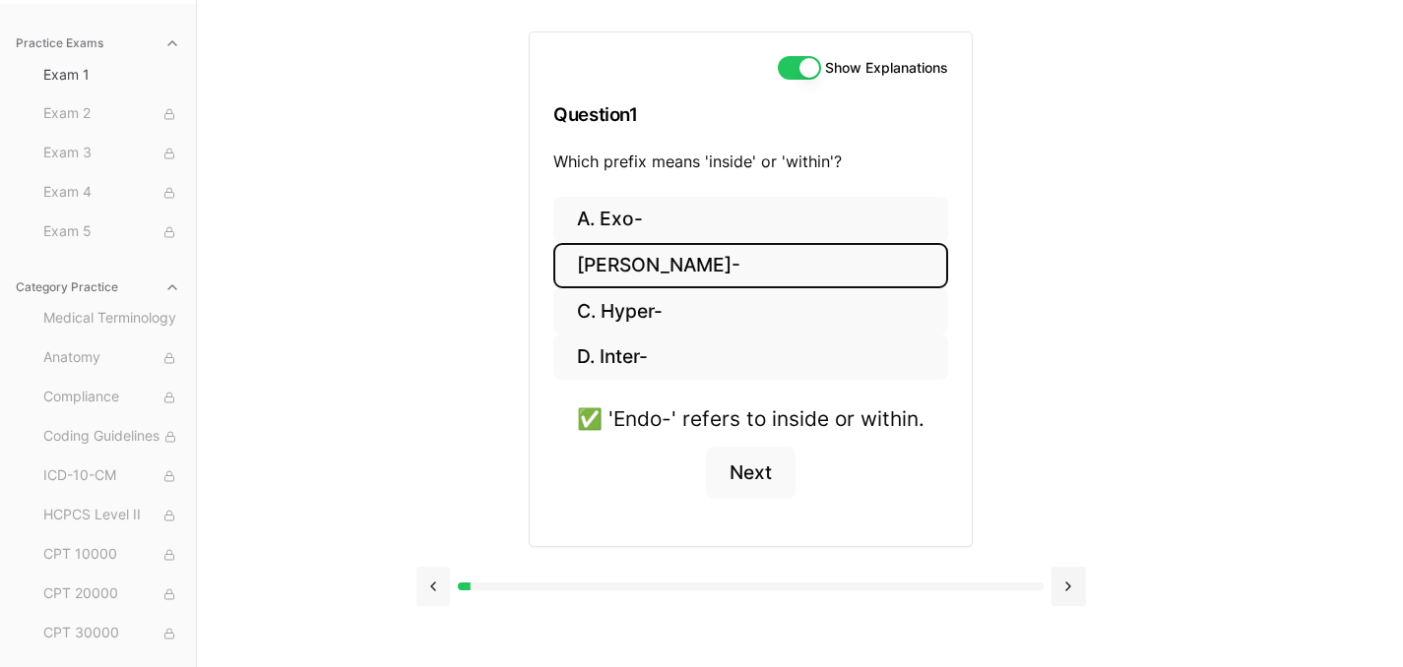
scroll to position [181, 0]
click at [1066, 587] on button at bounding box center [1068, 586] width 34 height 39
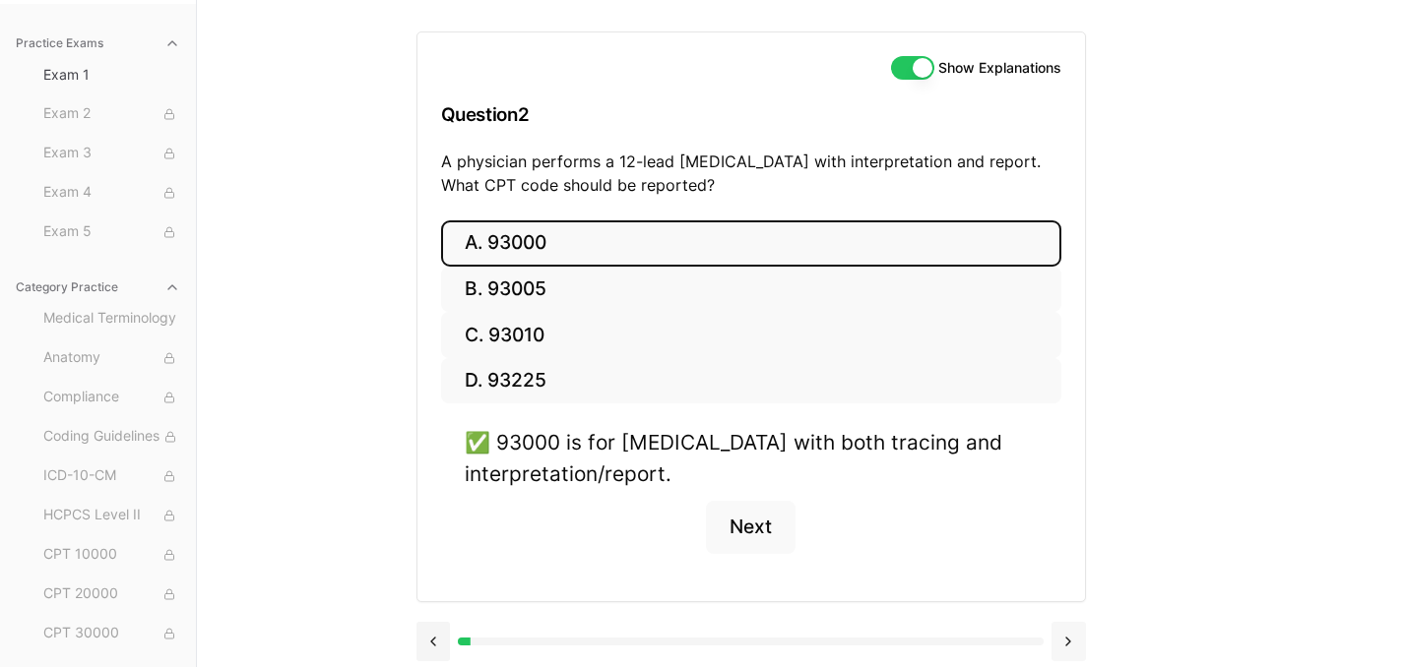
click at [1066, 587] on div "A. 93000 B. 93005 C. 93010 D. 93225 ✅ 93000 is for [MEDICAL_DATA] with both tra…" at bounding box center [750, 410] width 667 height 381
click at [1058, 634] on button at bounding box center [1068, 641] width 34 height 39
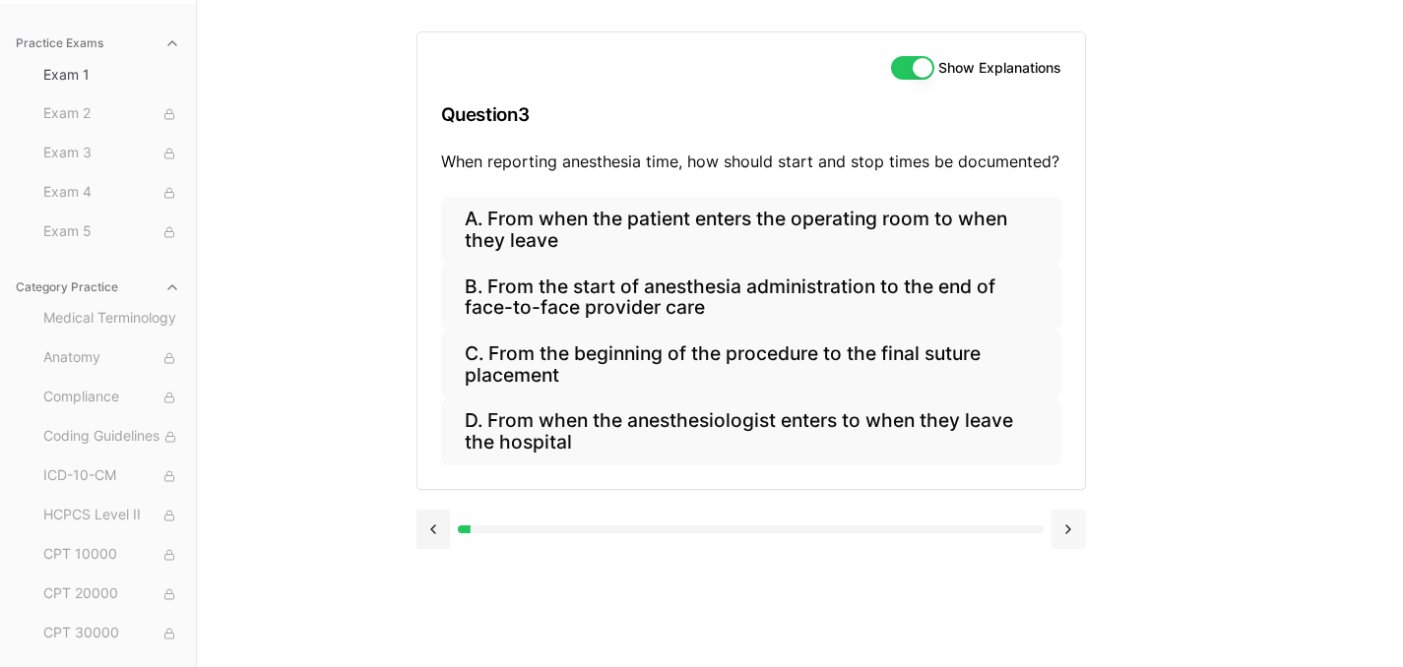
click at [1074, 541] on button at bounding box center [1068, 529] width 34 height 39
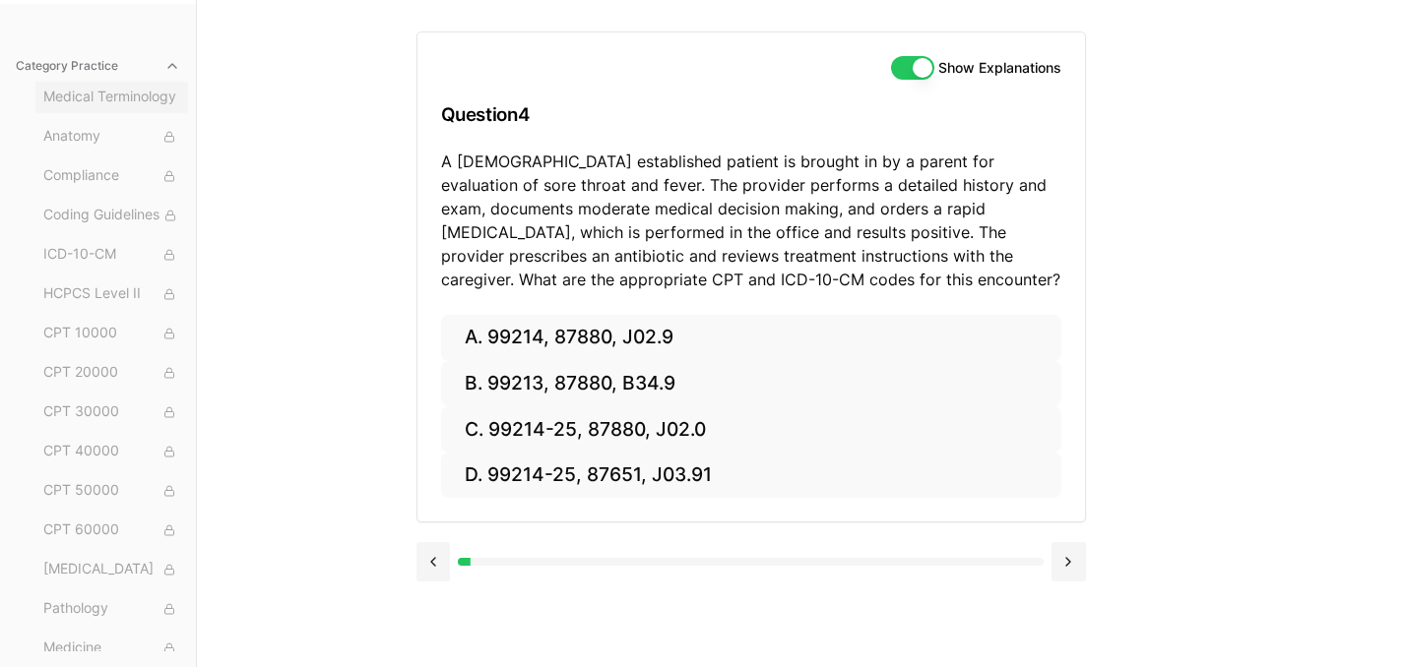
scroll to position [0, 0]
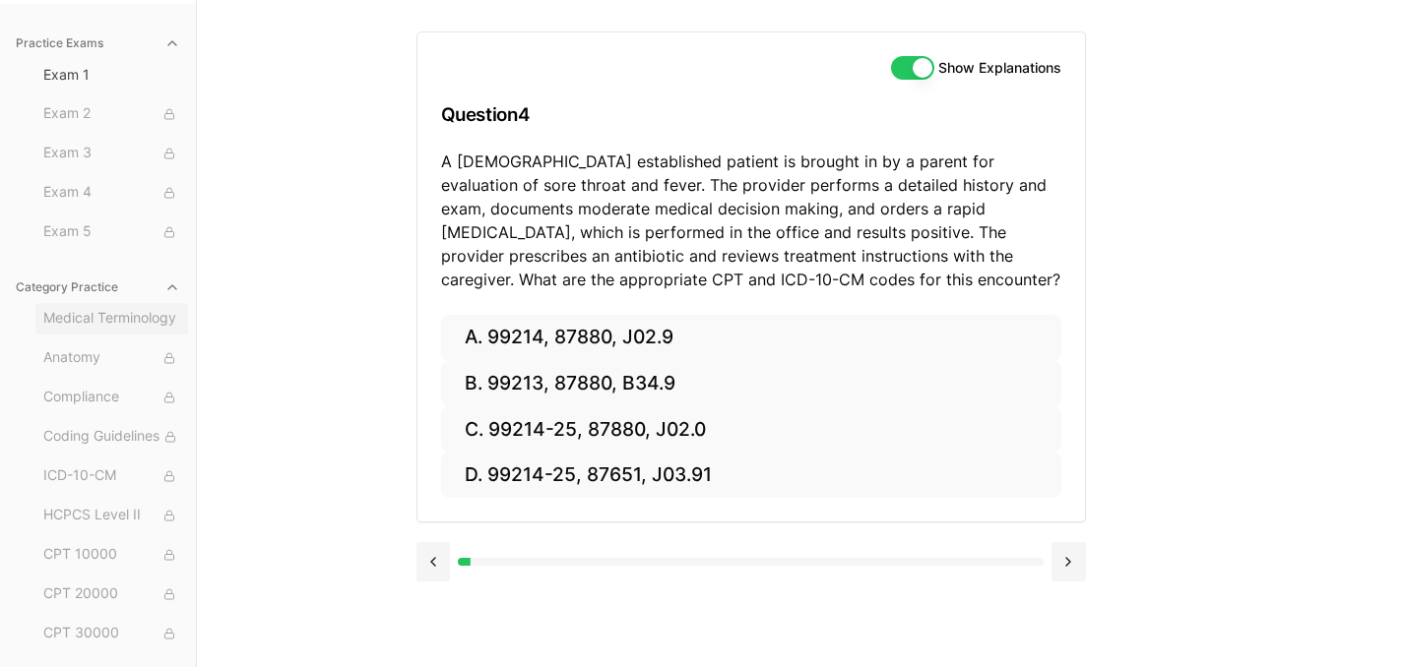
click at [105, 323] on span "Medical Terminology" at bounding box center [111, 319] width 137 height 22
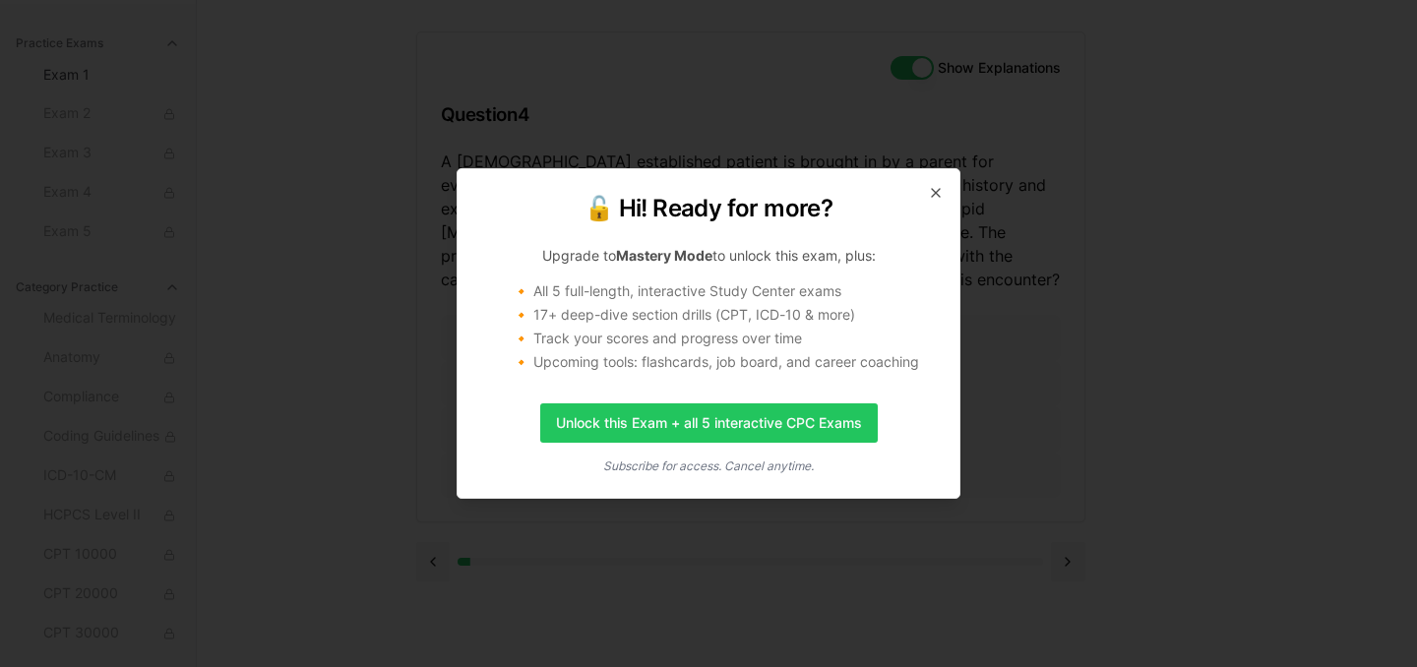
click at [948, 194] on div "🔓 Hi! Ready for more? Upgrade to Mastery Mode to unlock this exam, plus: 🔸 All …" at bounding box center [709, 333] width 504 height 331
click at [929, 190] on icon "button" at bounding box center [936, 193] width 16 height 16
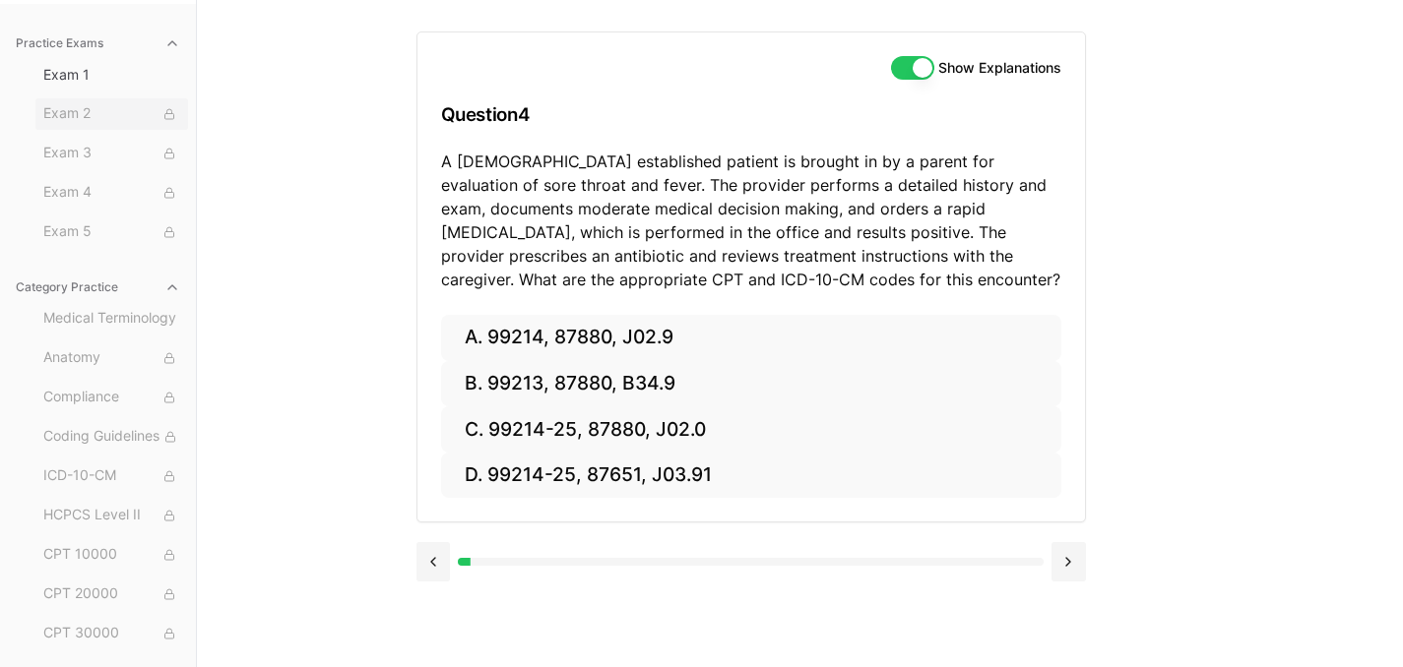
click at [87, 121] on span "Exam 2" at bounding box center [111, 114] width 137 height 22
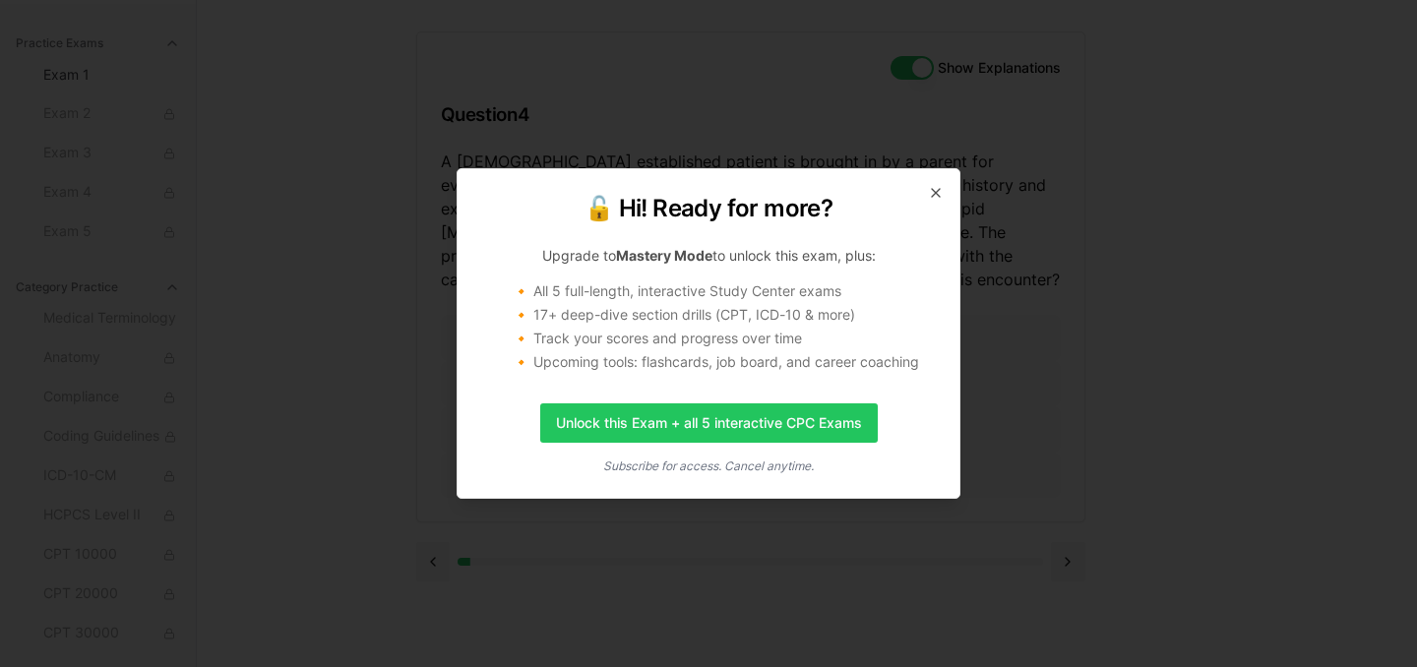
click at [945, 192] on div "🔓 Hi! Ready for more? Upgrade to Mastery Mode to unlock this exam, plus: 🔸 All …" at bounding box center [709, 333] width 504 height 331
click at [932, 191] on icon "button" at bounding box center [936, 193] width 16 height 16
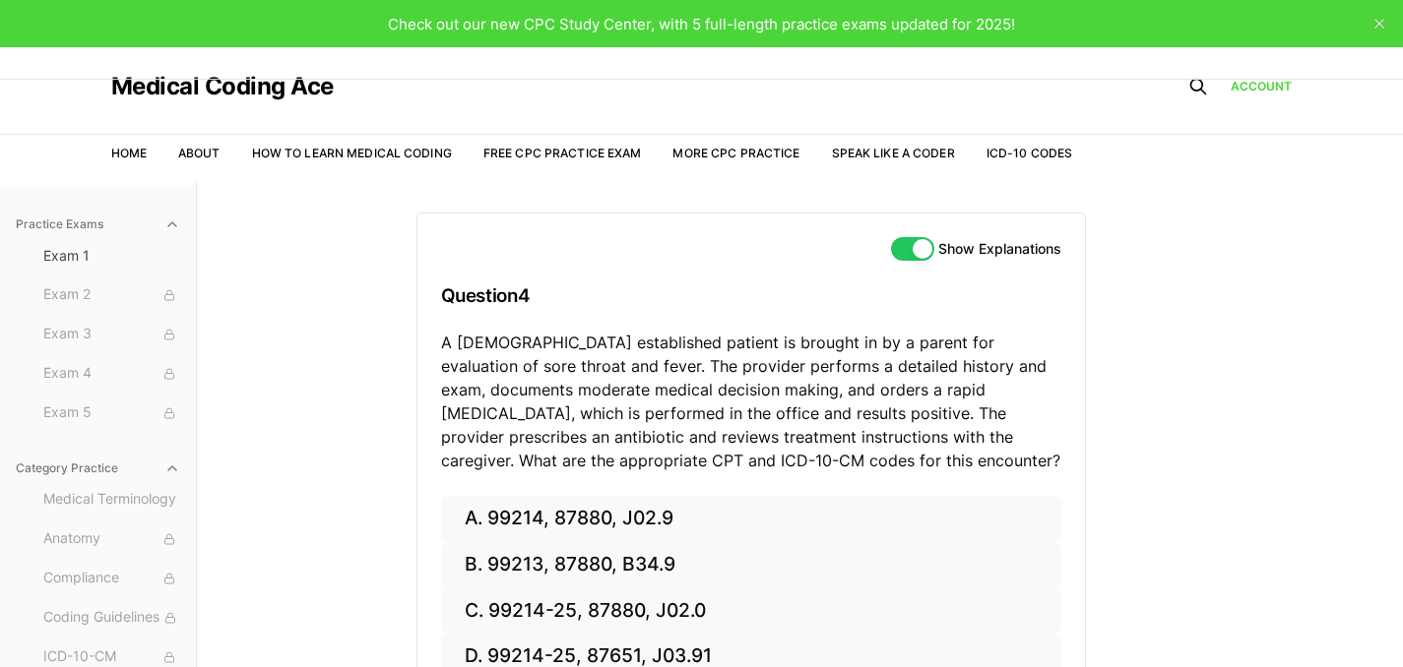
click at [1250, 76] on div "Account" at bounding box center [1197, 87] width 188 height 30
click at [1254, 81] on link "Account" at bounding box center [1261, 87] width 62 height 18
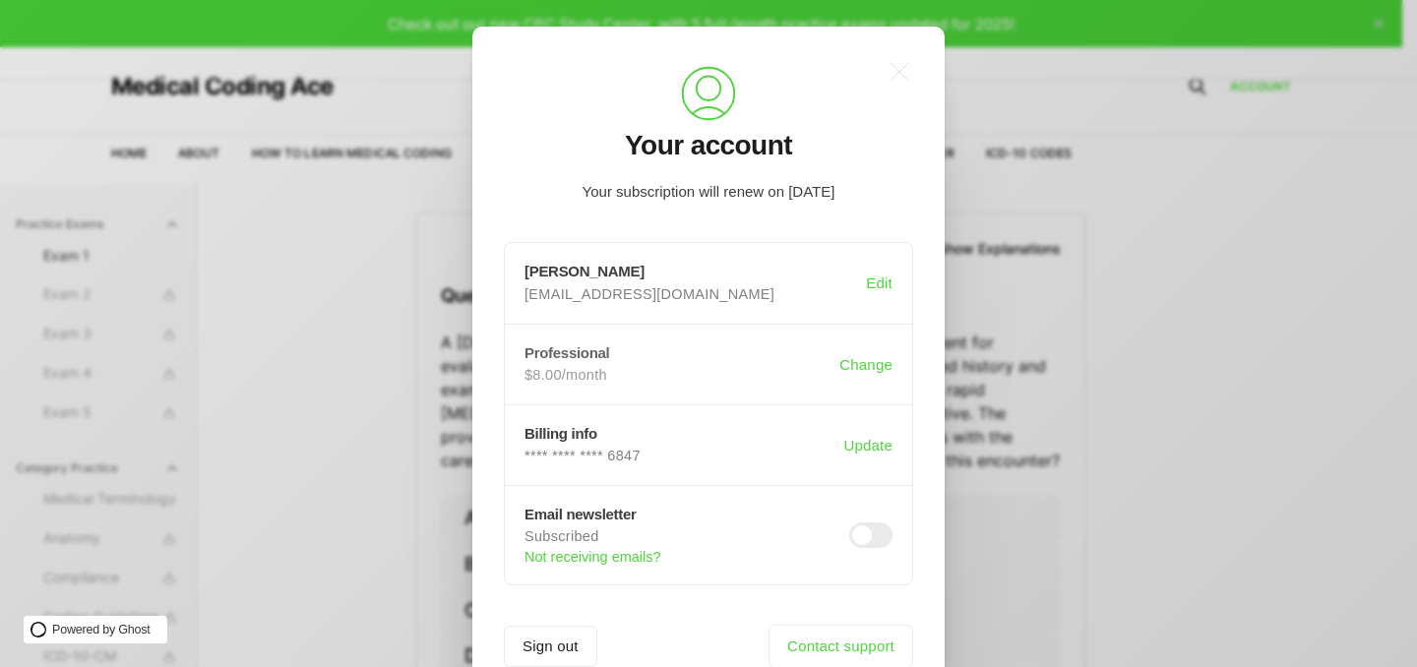
click at [599, 347] on h3 "Professional" at bounding box center [682, 353] width 315 height 17
click at [1185, 352] on div ".a{fill:none;stroke:currentColor;stroke-linecap:round;stroke-linejoin:round;str…" at bounding box center [723, 333] width 1447 height 667
